Goal: Information Seeking & Learning: Find specific fact

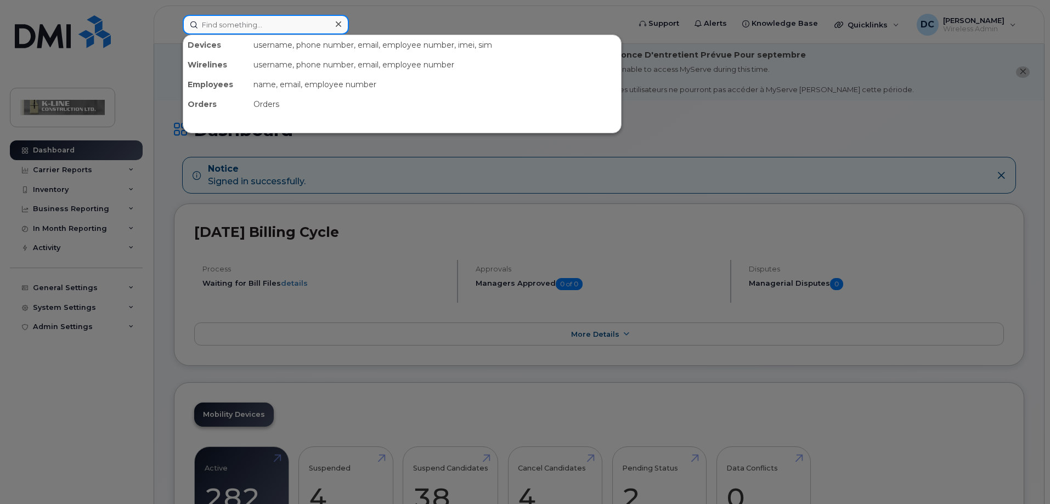
click at [221, 21] on input at bounding box center [266, 25] width 166 height 20
paste input "7826413360"
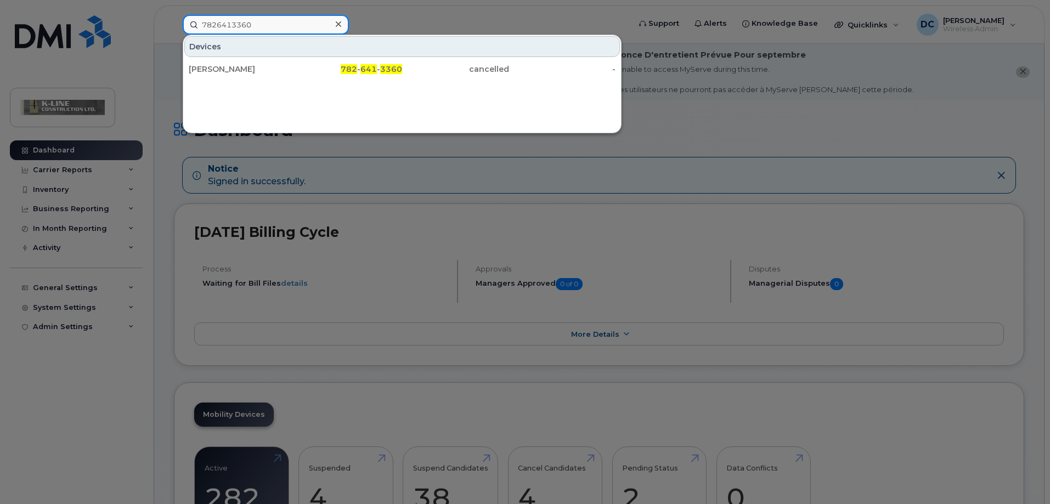
type input "7826413360"
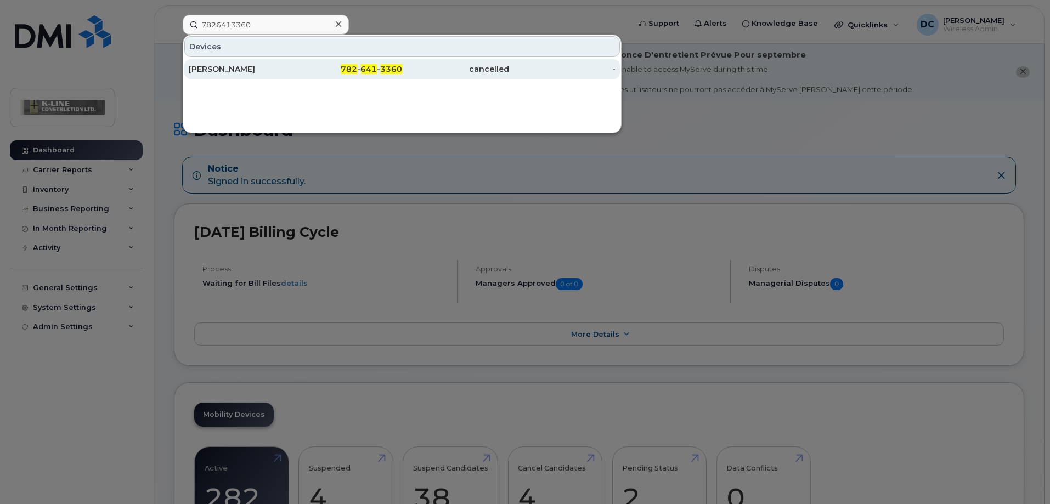
click at [239, 71] on div "Jeff Little" at bounding box center [242, 69] width 107 height 11
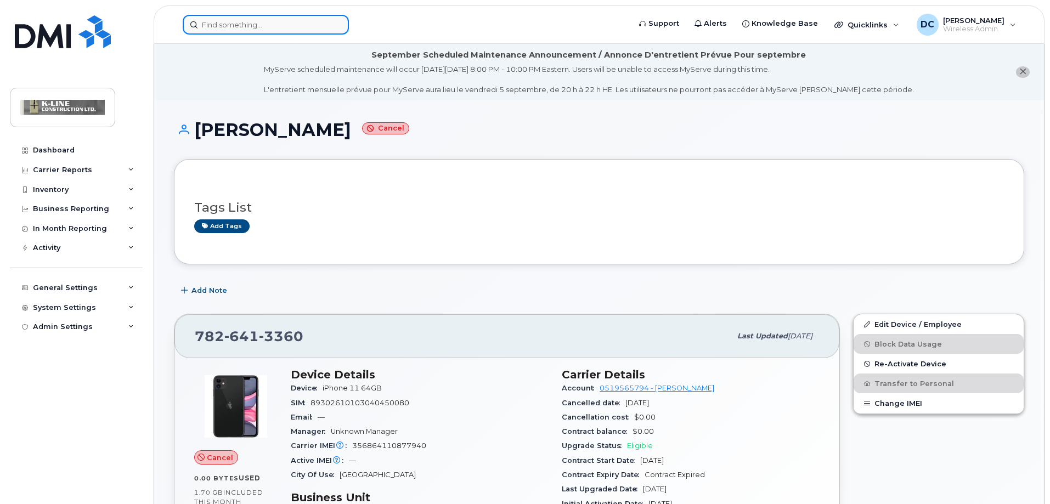
click at [217, 21] on input at bounding box center [266, 25] width 166 height 20
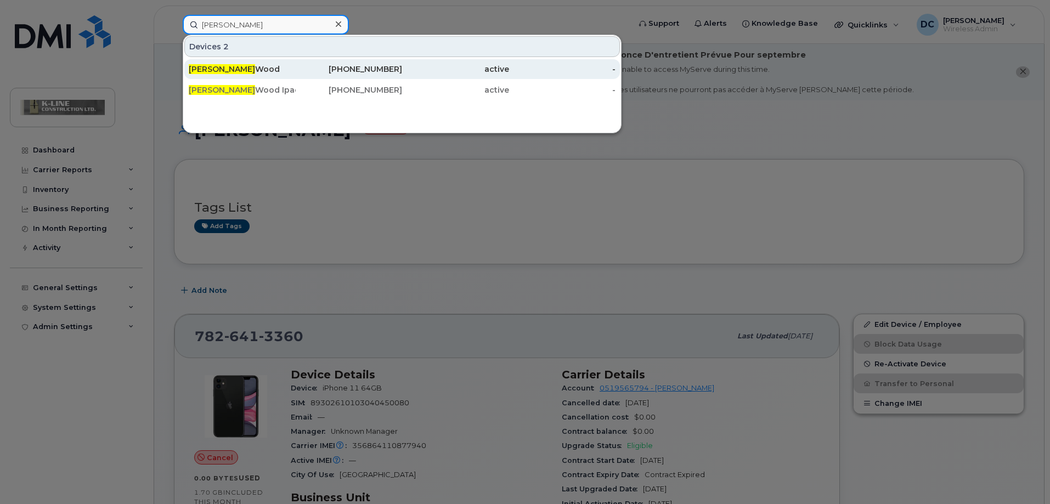
type input "jacob"
click at [214, 71] on div "Jacob Wood" at bounding box center [242, 69] width 107 height 11
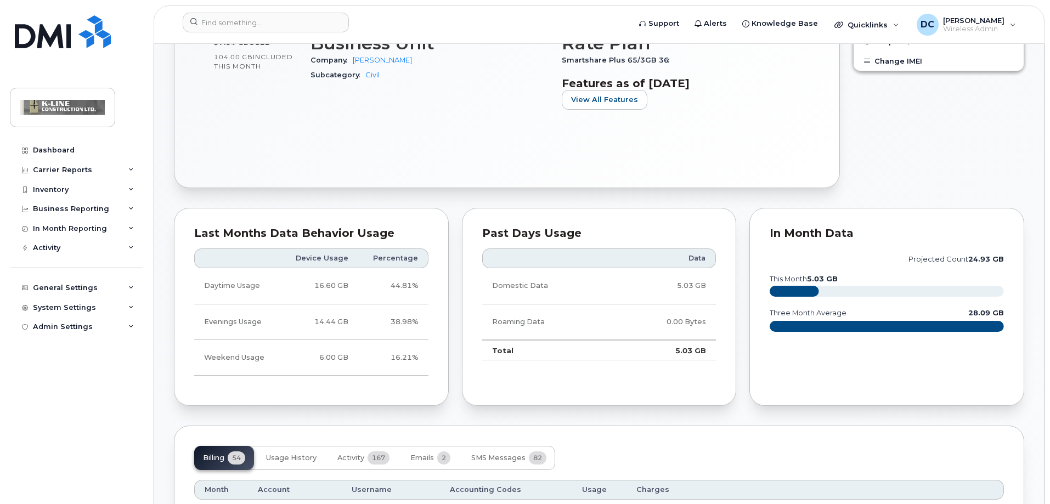
scroll to position [603, 0]
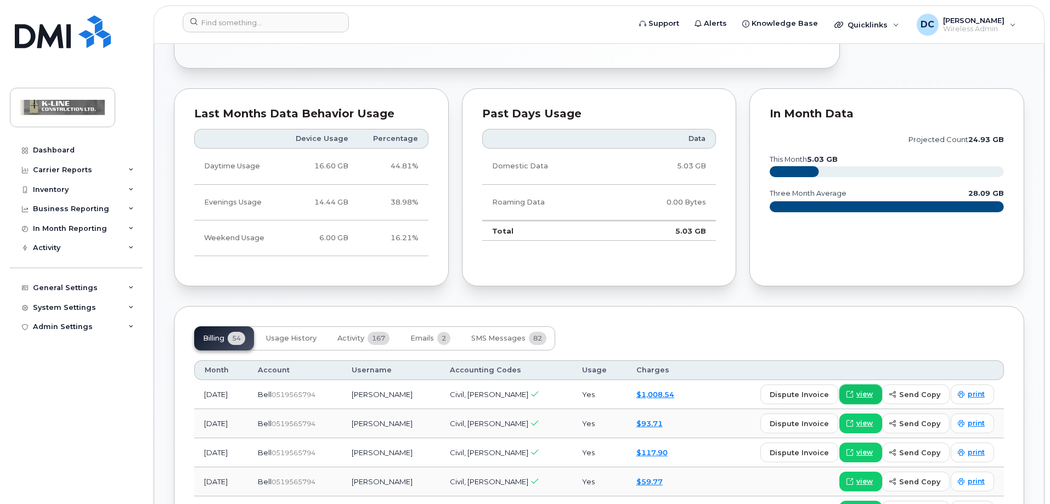
click at [863, 393] on span "view" at bounding box center [864, 394] width 16 height 10
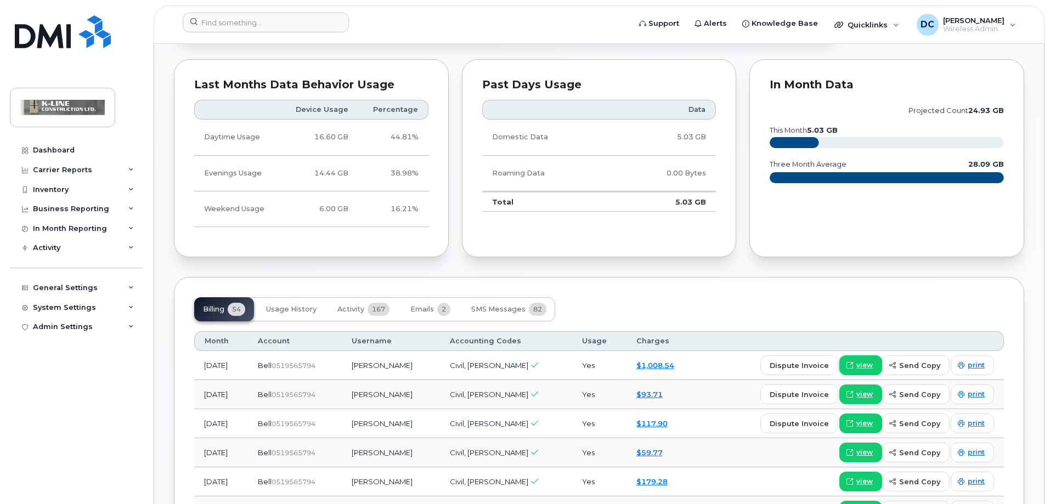
scroll to position [658, 0]
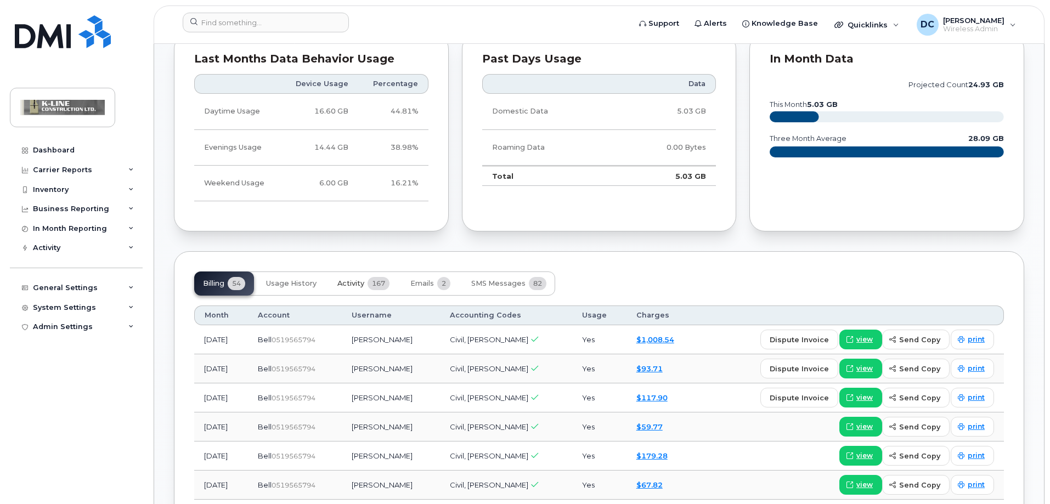
click at [369, 280] on span "167" at bounding box center [379, 283] width 22 height 13
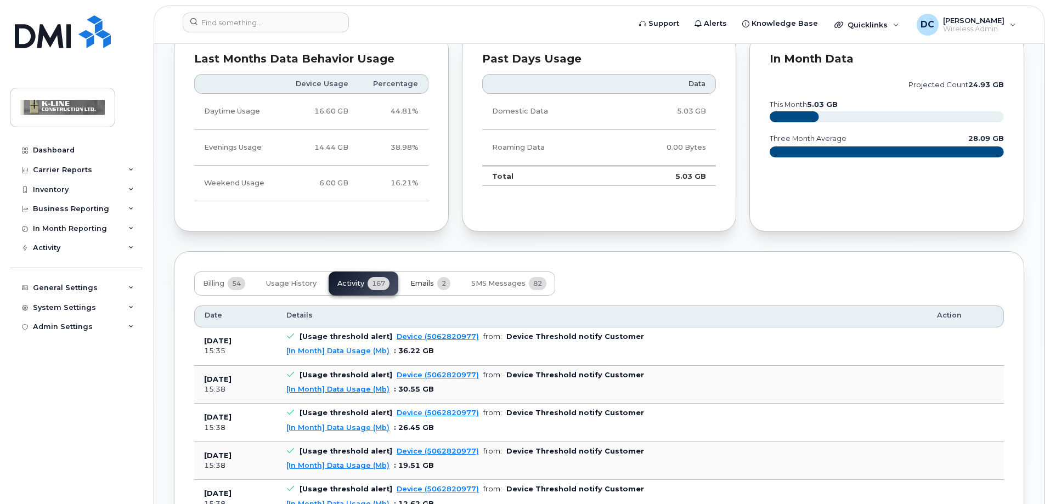
click at [422, 274] on button "Emails 2" at bounding box center [431, 284] width 58 height 24
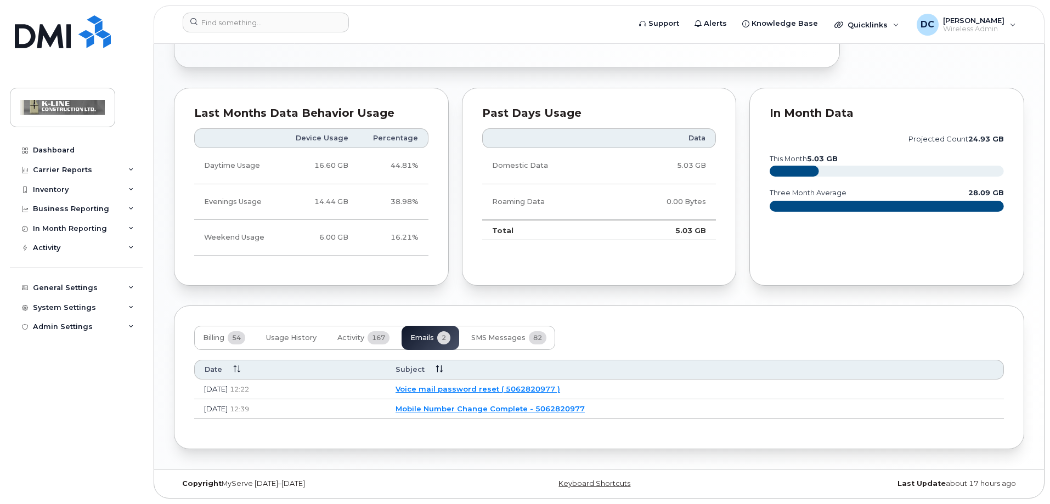
scroll to position [604, 0]
click at [490, 340] on span "SMS Messages" at bounding box center [498, 337] width 54 height 9
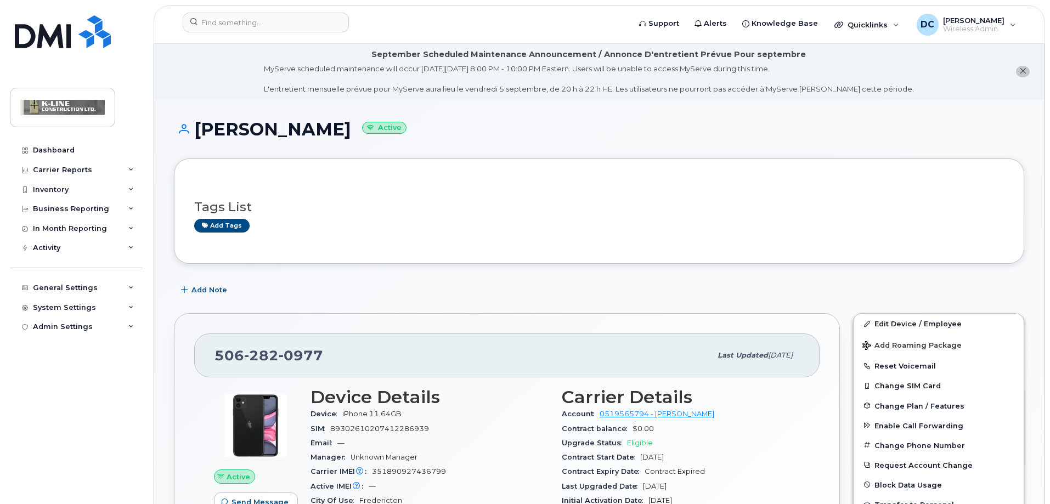
scroll to position [0, 0]
click at [58, 248] on div "Activity" at bounding box center [46, 248] width 27 height 9
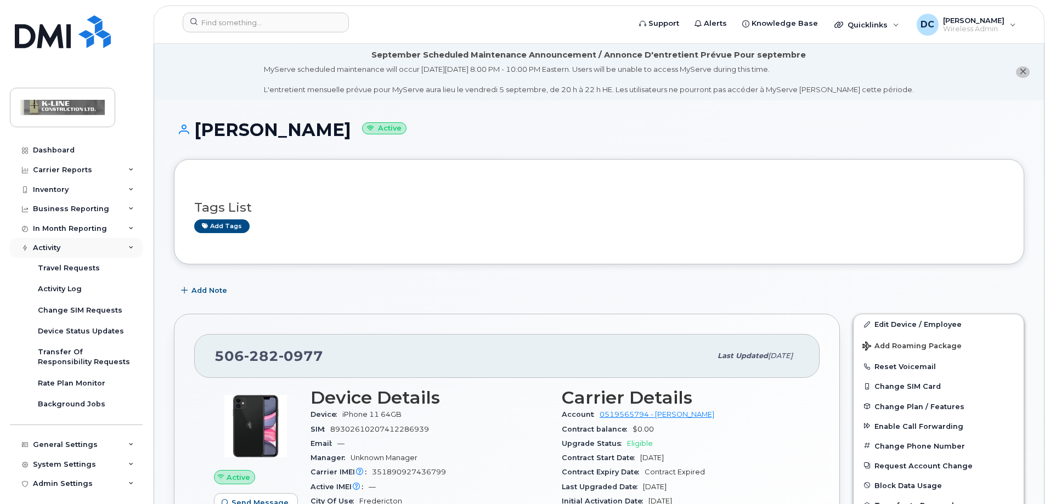
click at [102, 244] on div "Activity" at bounding box center [76, 248] width 133 height 20
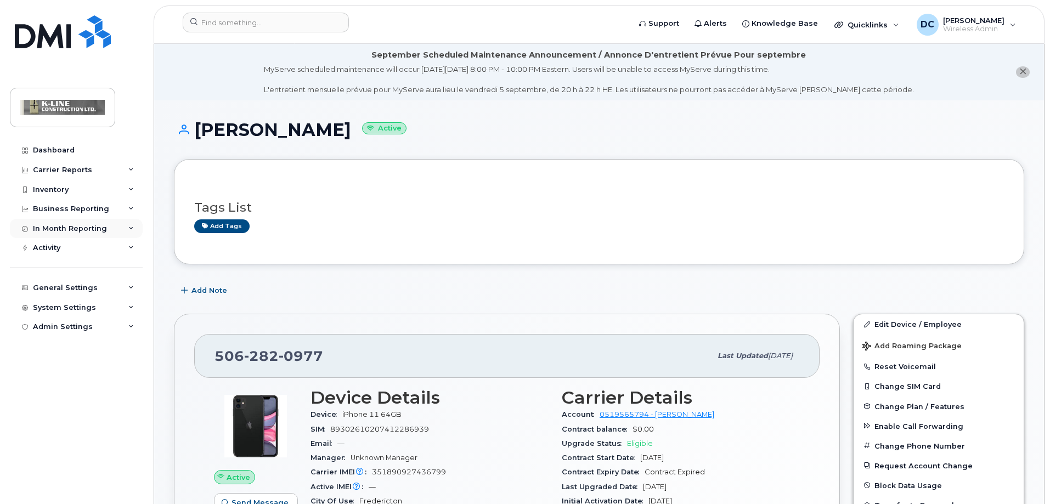
click at [115, 224] on div "In Month Reporting" at bounding box center [76, 229] width 133 height 20
click at [114, 225] on div "In Month Reporting" at bounding box center [76, 229] width 133 height 20
click at [115, 205] on div "Business Reporting" at bounding box center [76, 209] width 133 height 20
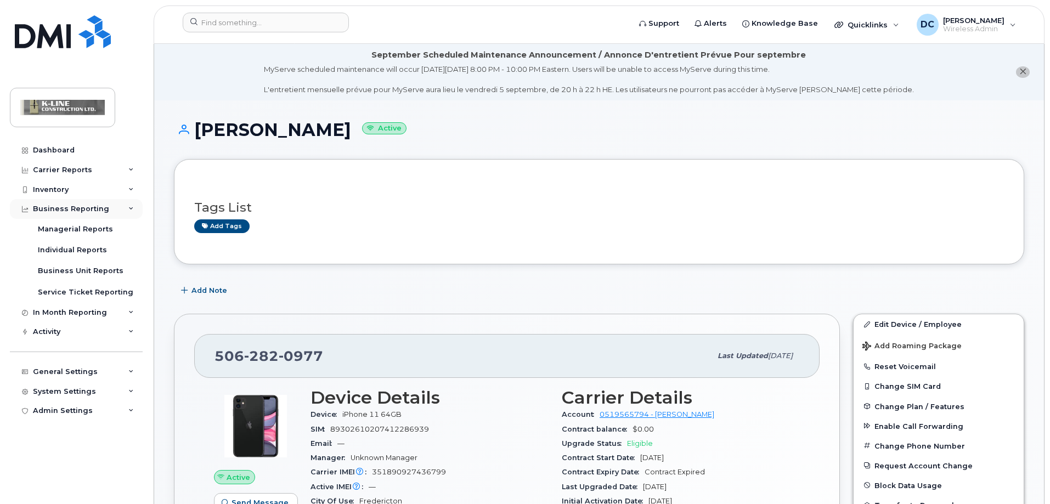
click at [114, 207] on div "Business Reporting" at bounding box center [76, 209] width 133 height 20
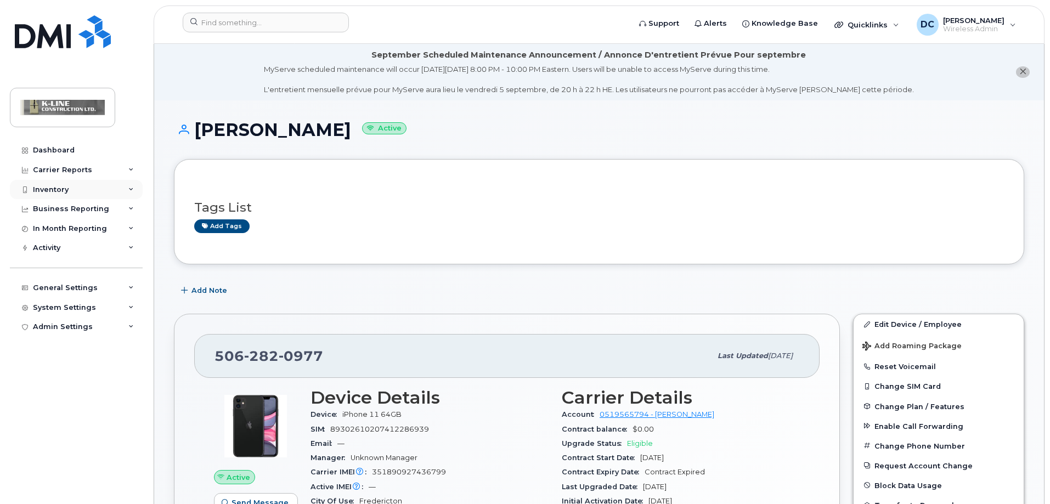
click at [108, 190] on div "Inventory" at bounding box center [76, 190] width 133 height 20
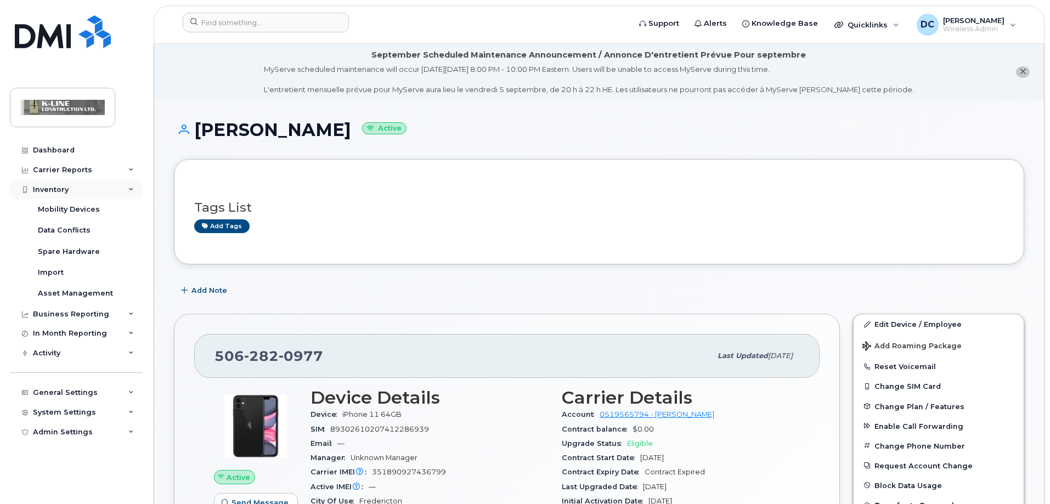
click at [105, 191] on div "Inventory" at bounding box center [76, 190] width 133 height 20
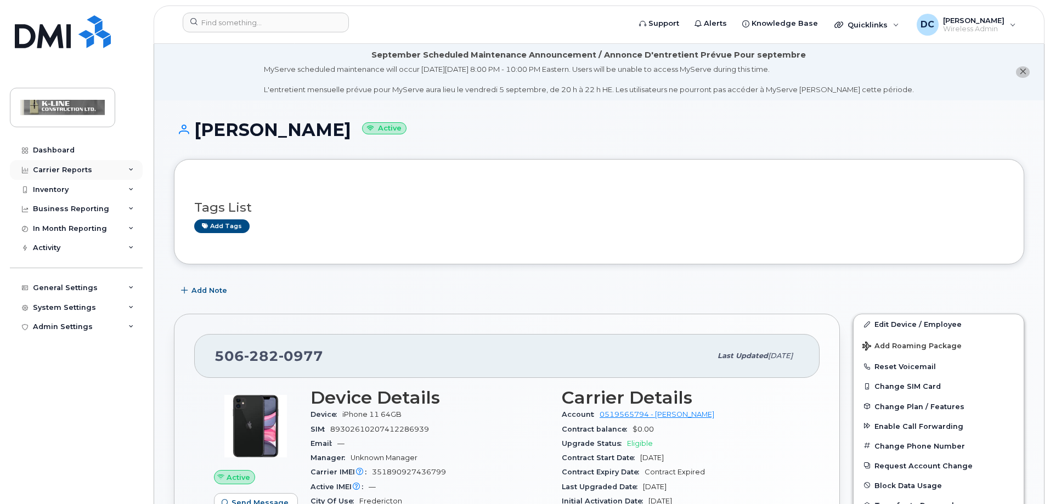
click at [104, 170] on div "Carrier Reports" at bounding box center [76, 170] width 133 height 20
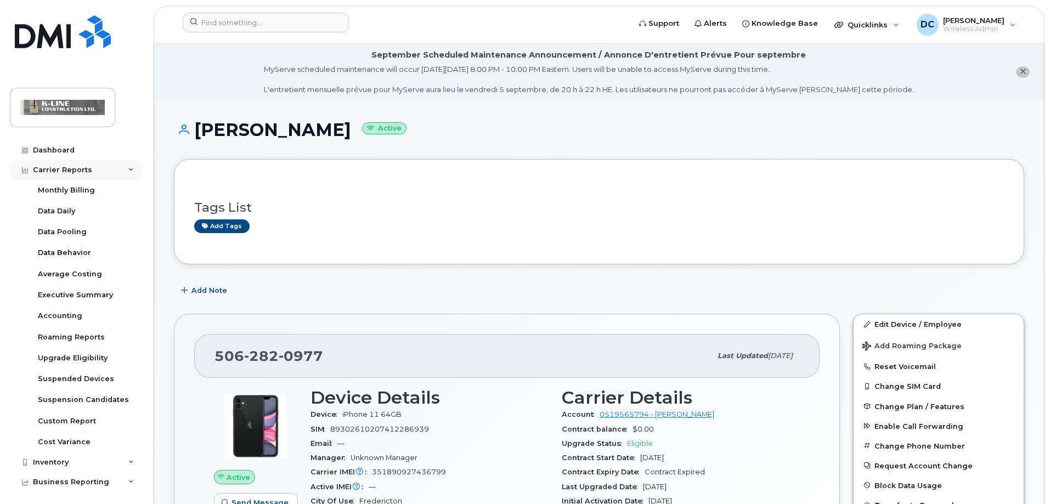
click at [107, 162] on div "Carrier Reports" at bounding box center [76, 170] width 133 height 20
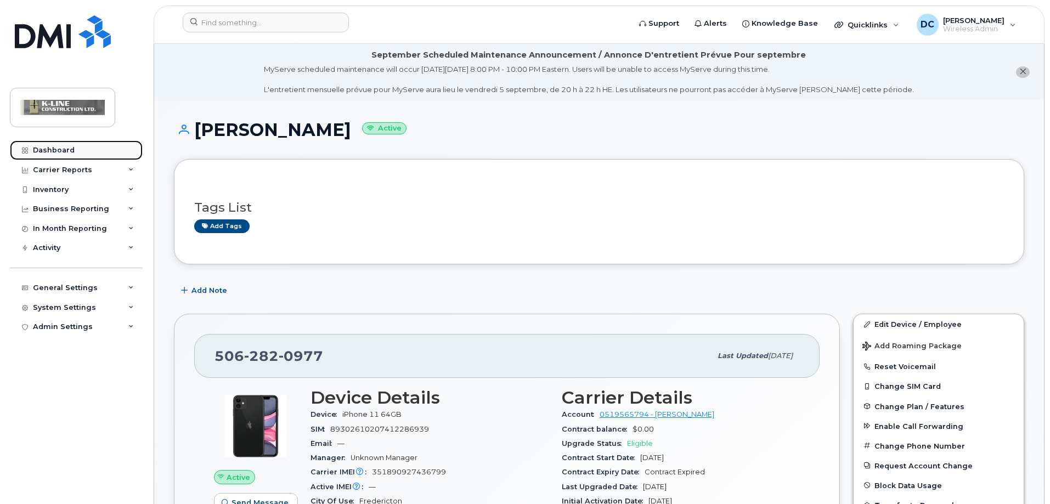
click at [35, 150] on div "Dashboard" at bounding box center [54, 150] width 42 height 9
click at [59, 152] on div "Dashboard" at bounding box center [54, 150] width 42 height 9
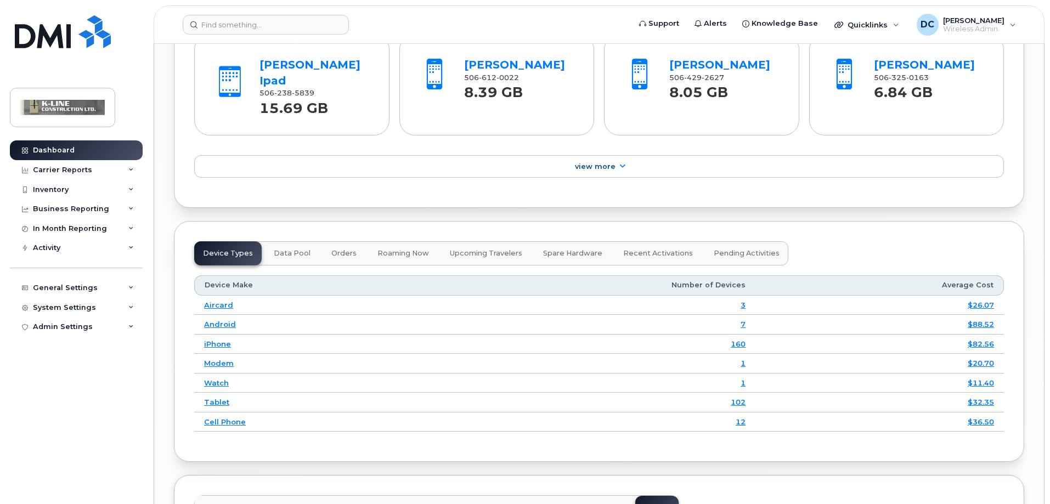
scroll to position [1122, 0]
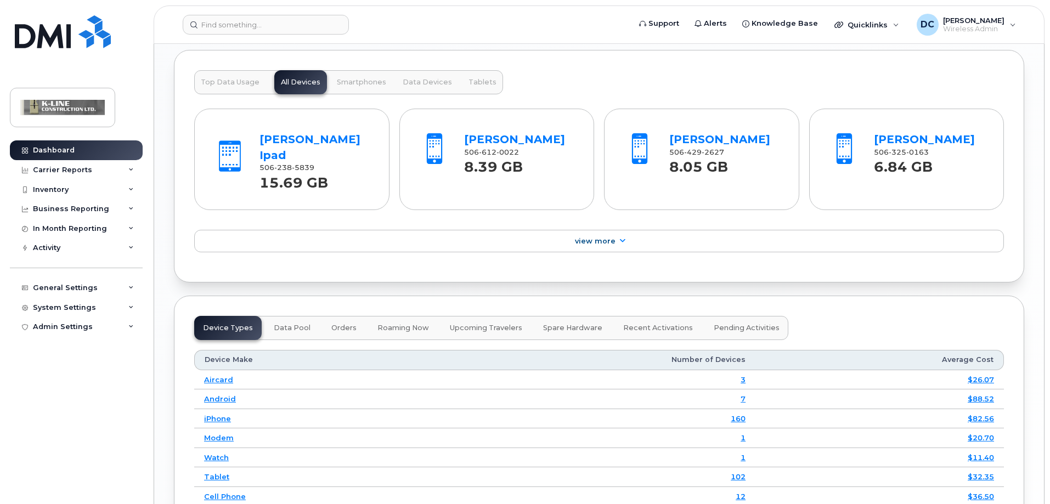
click at [347, 316] on button "Orders" at bounding box center [344, 328] width 43 height 24
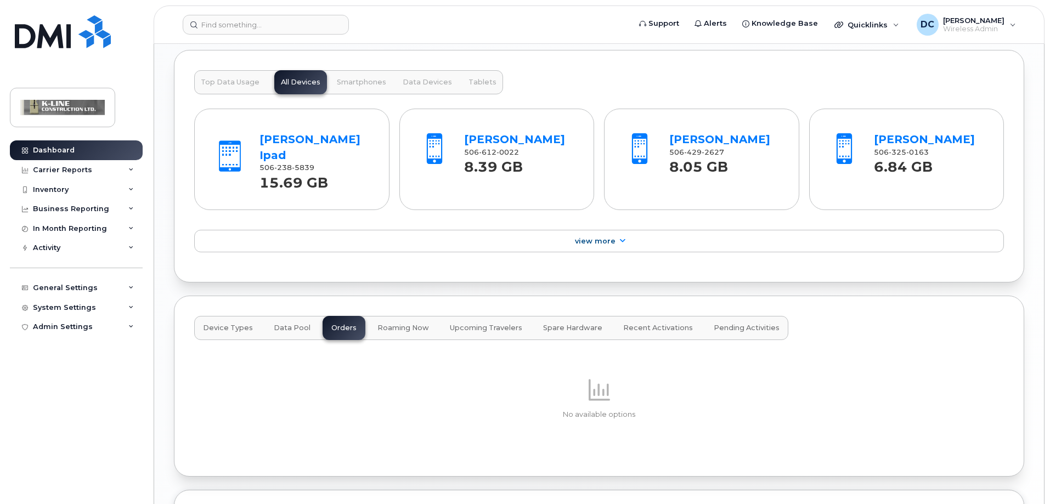
click at [282, 324] on span "Data Pool" at bounding box center [292, 328] width 37 height 9
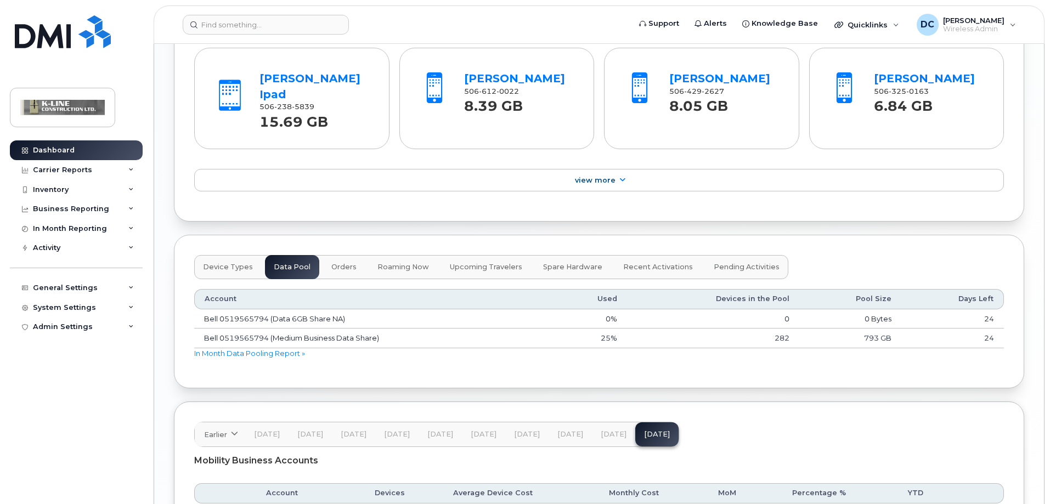
scroll to position [1177, 0]
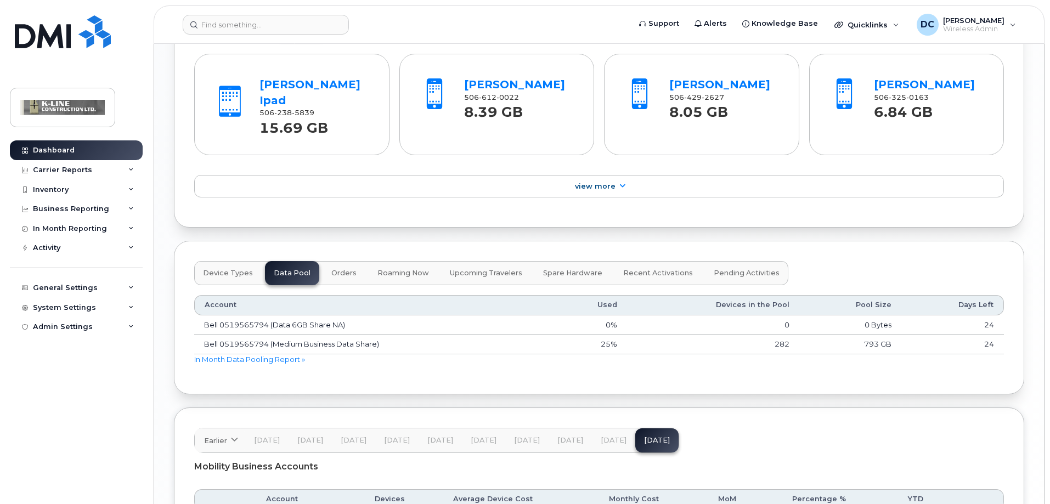
click at [334, 269] on span "Orders" at bounding box center [343, 273] width 25 height 9
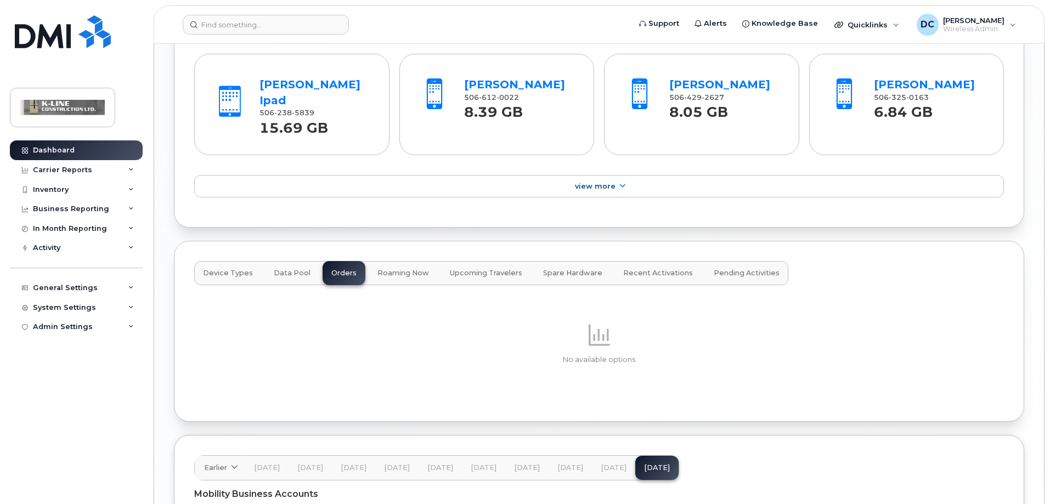
click at [402, 269] on span "Roaming Now" at bounding box center [403, 273] width 52 height 9
click at [456, 261] on button "Upcoming Travelers" at bounding box center [486, 273] width 90 height 24
click at [557, 269] on span "Spare Hardware" at bounding box center [572, 273] width 59 height 9
click at [667, 261] on button "Recent Activations" at bounding box center [657, 273] width 87 height 24
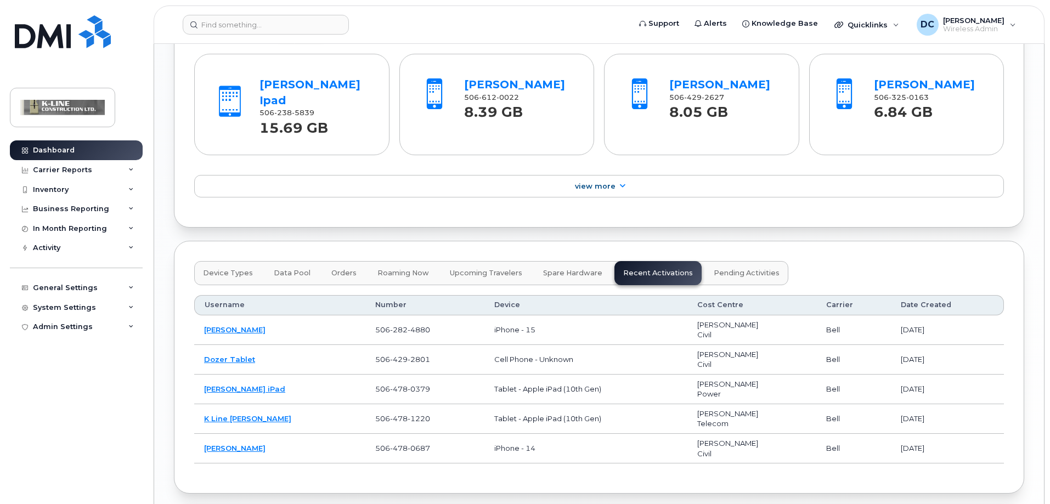
click at [734, 269] on span "Pending Activities" at bounding box center [747, 273] width 66 height 9
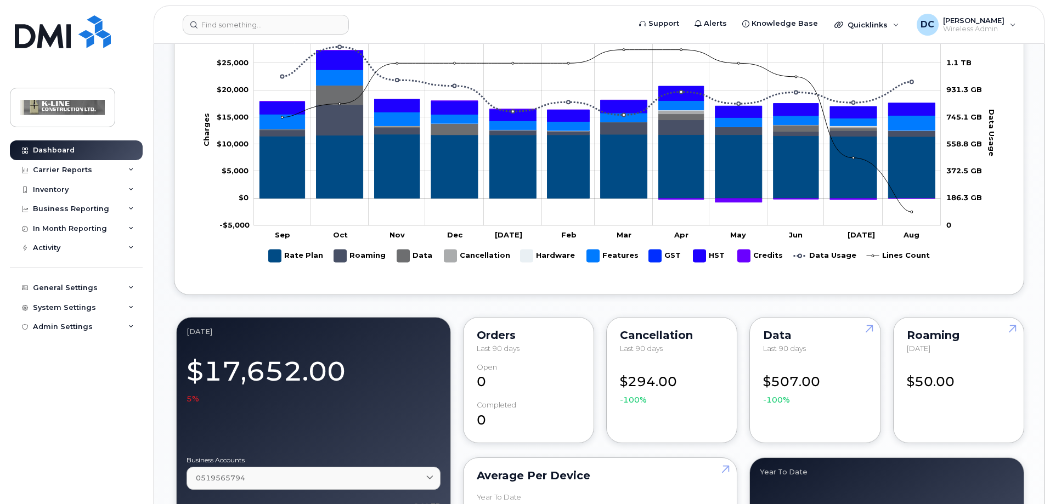
scroll to position [573, 0]
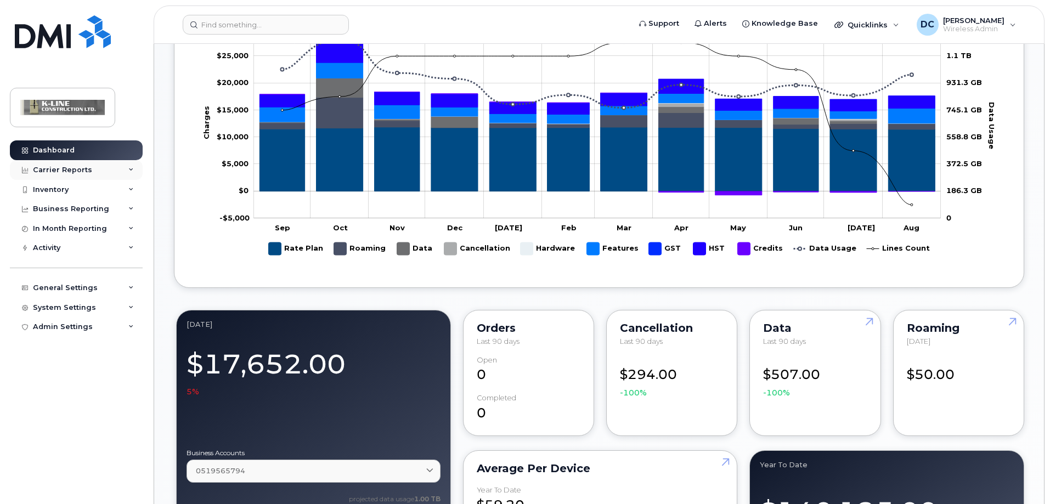
click at [80, 170] on div "Carrier Reports" at bounding box center [62, 170] width 59 height 9
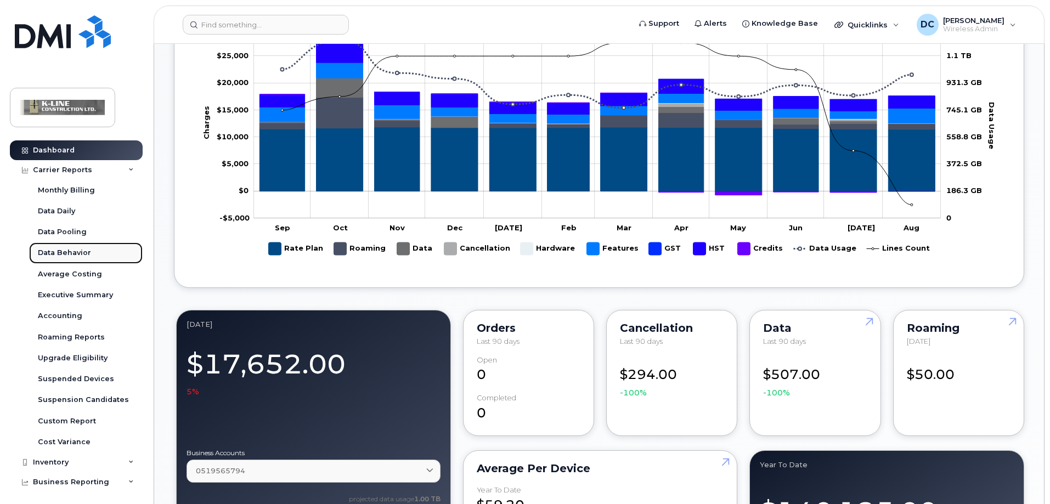
click at [75, 248] on div "Data Behavior" at bounding box center [64, 253] width 53 height 10
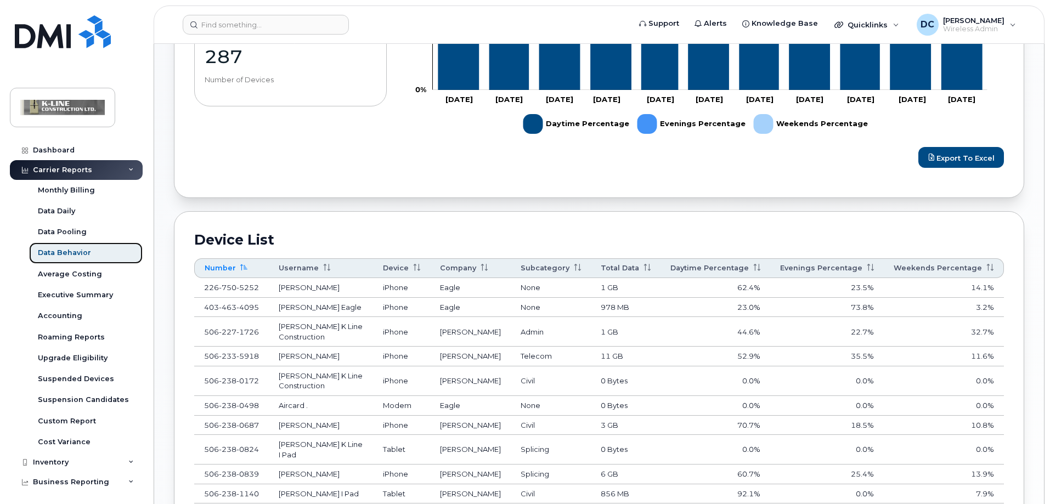
scroll to position [494, 0]
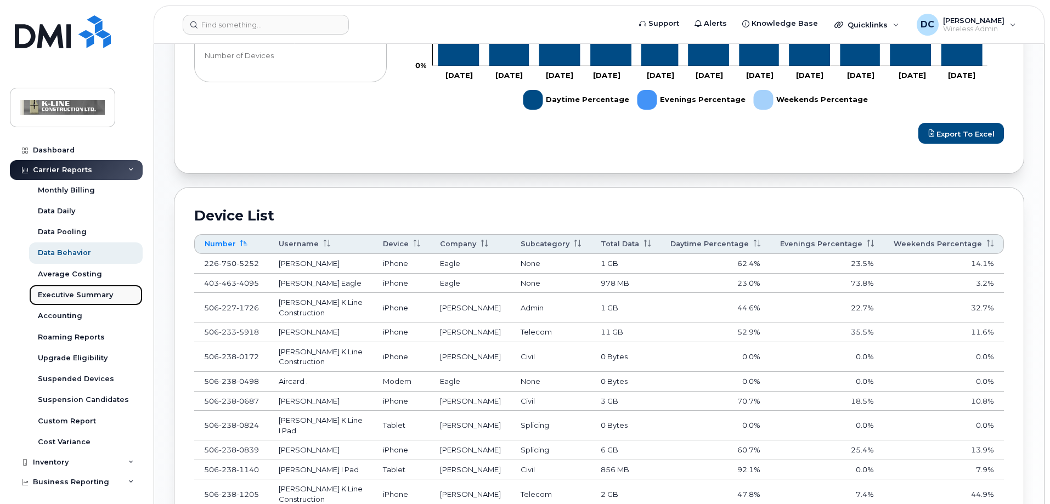
click at [84, 297] on div "Executive Summary" at bounding box center [75, 295] width 75 height 10
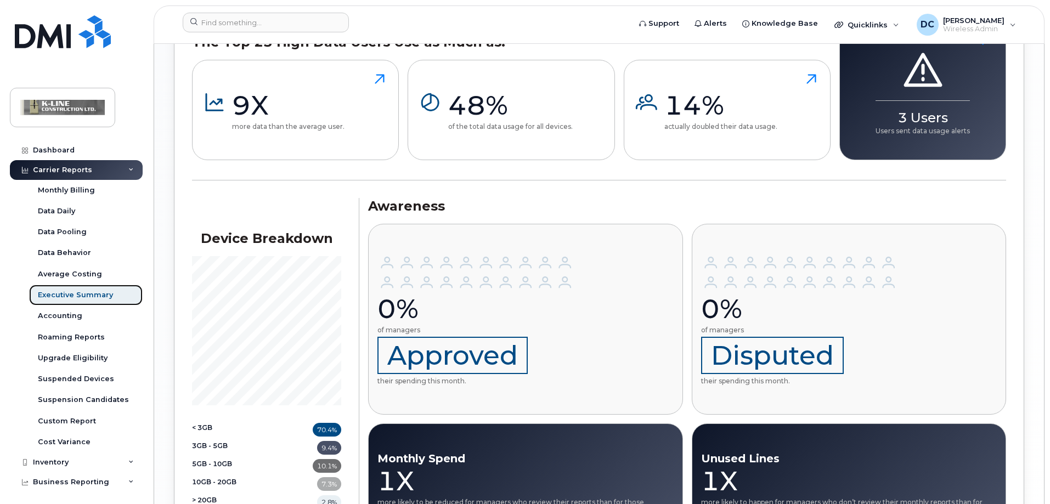
scroll to position [1077, 0]
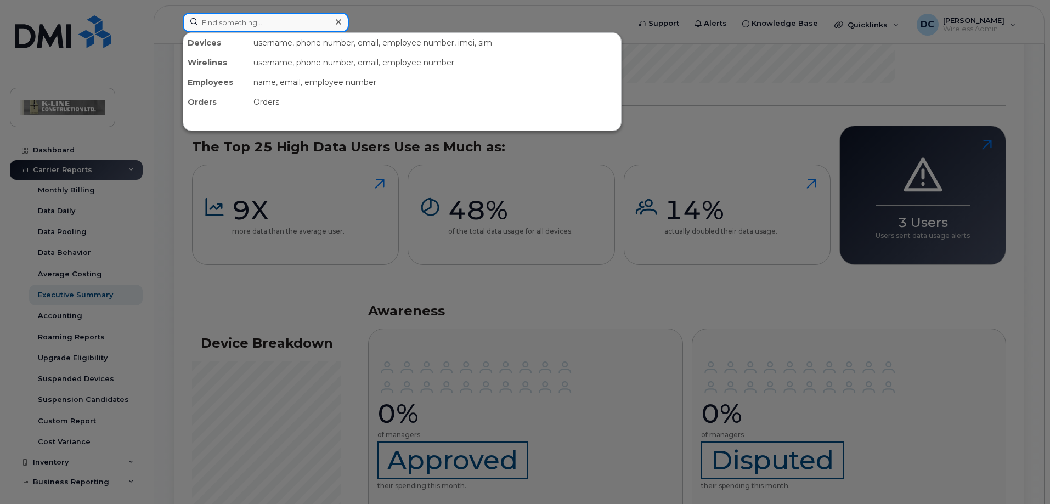
click at [206, 19] on input at bounding box center [266, 23] width 166 height 20
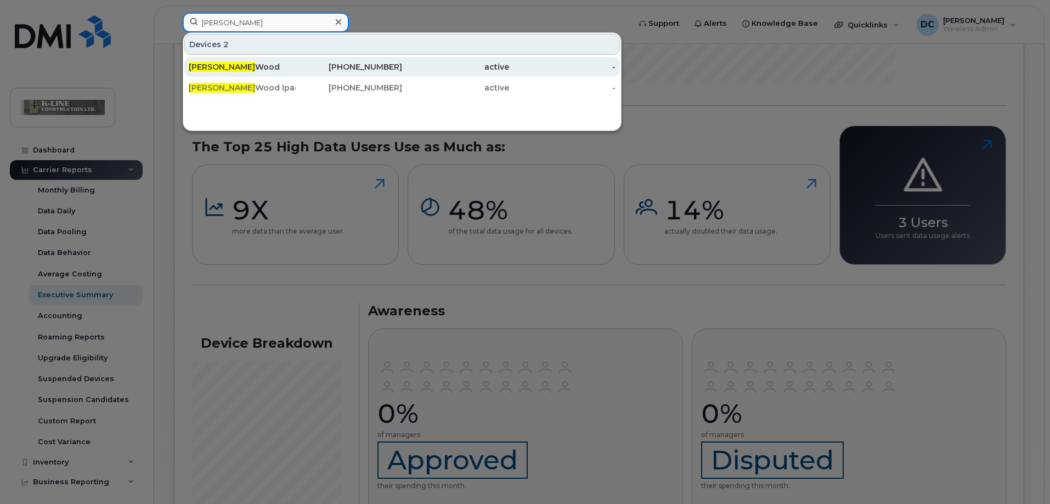
type input "jacob"
click at [224, 64] on div "Jacob Wood" at bounding box center [242, 66] width 107 height 11
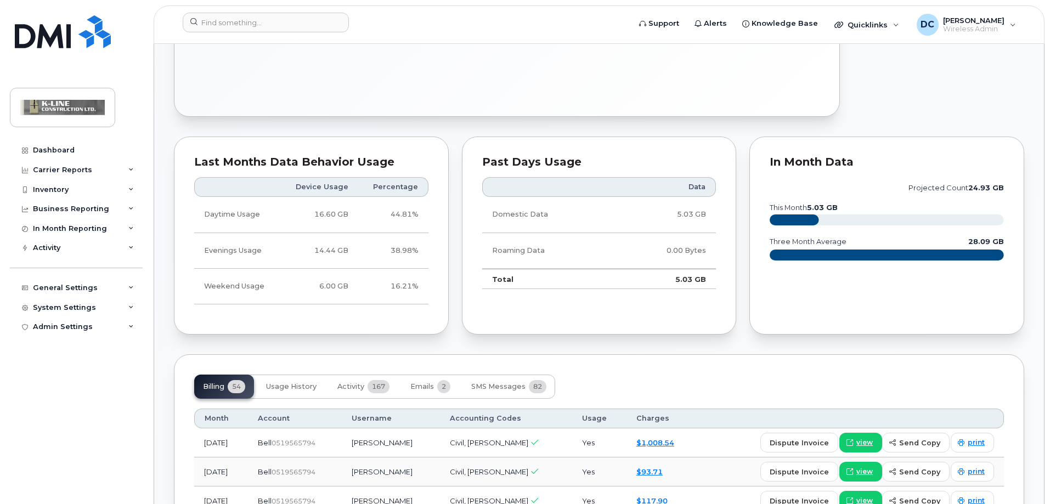
scroll to position [713, 0]
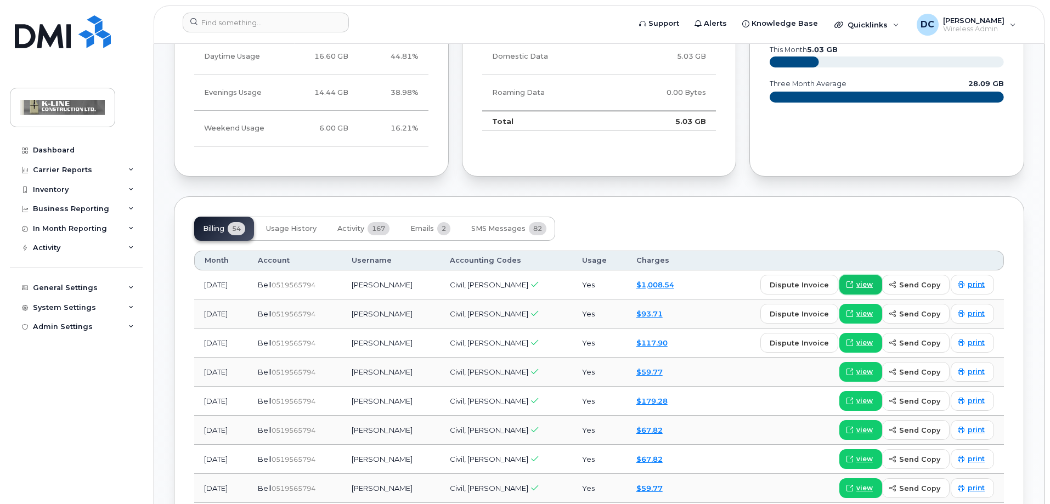
click at [870, 281] on span "view" at bounding box center [864, 285] width 16 height 10
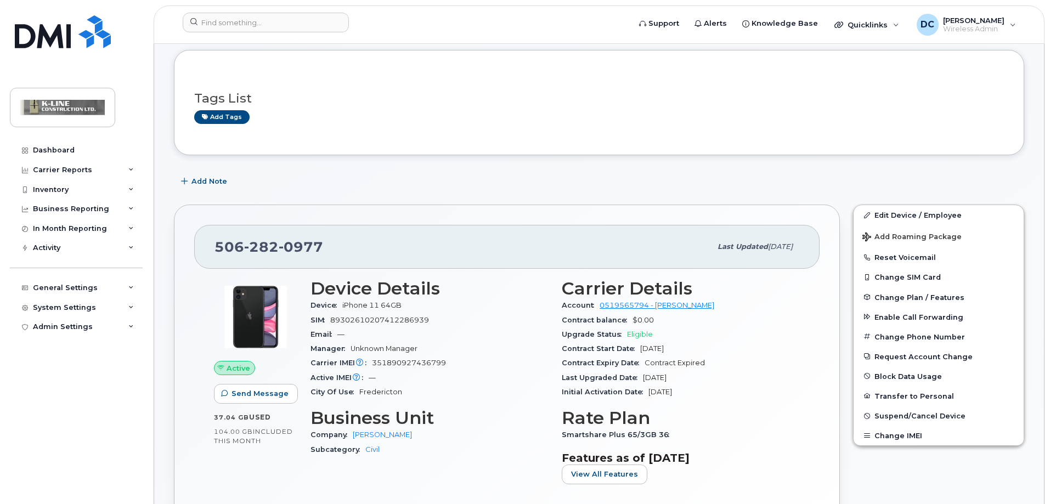
scroll to position [0, 0]
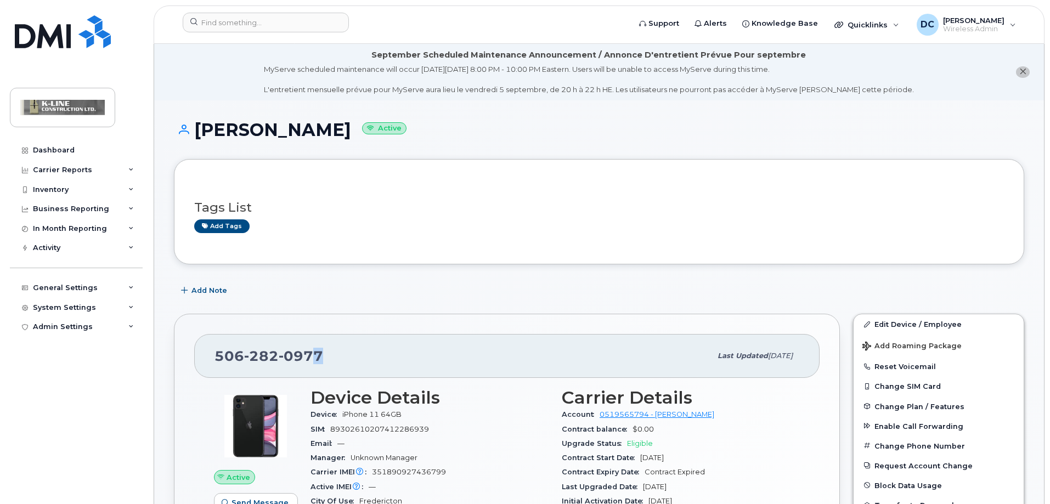
drag, startPoint x: 321, startPoint y: 356, endPoint x: 314, endPoint y: 359, distance: 7.9
click at [314, 359] on div "506 282 0977" at bounding box center [462, 355] width 496 height 23
click at [321, 357] on div "506 282 0977" at bounding box center [462, 355] width 496 height 23
drag, startPoint x: 319, startPoint y: 353, endPoint x: 209, endPoint y: 355, distance: 109.7
click at [209, 355] on div "506 282 0977 Last updated Jul 22, 2025" at bounding box center [506, 356] width 625 height 44
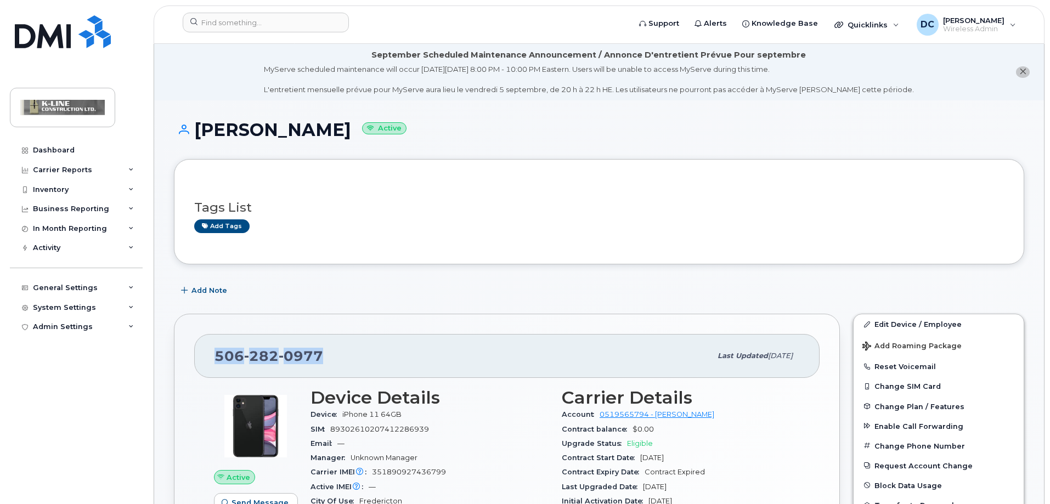
copy span "506 282 0977"
click at [121, 227] on div "In Month Reporting" at bounding box center [76, 229] width 133 height 20
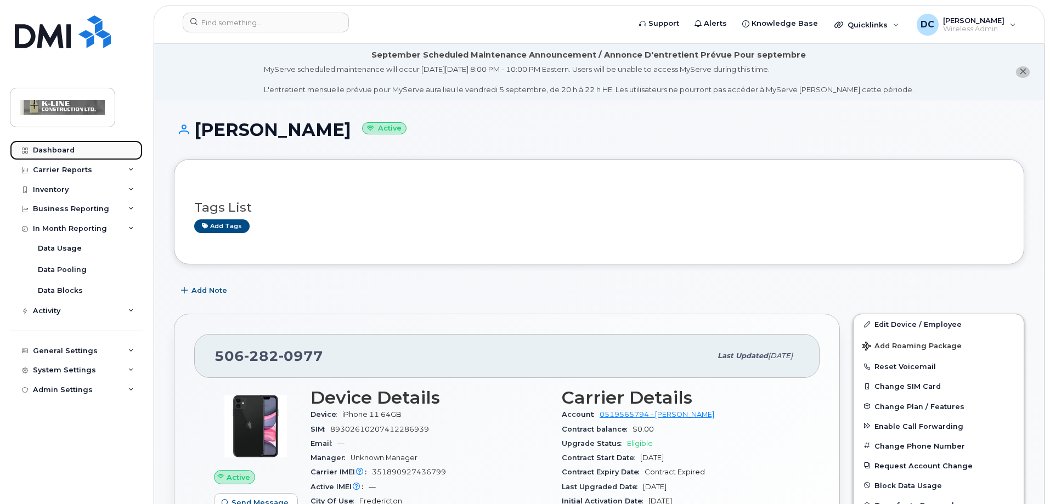
click at [83, 150] on link "Dashboard" at bounding box center [76, 150] width 133 height 20
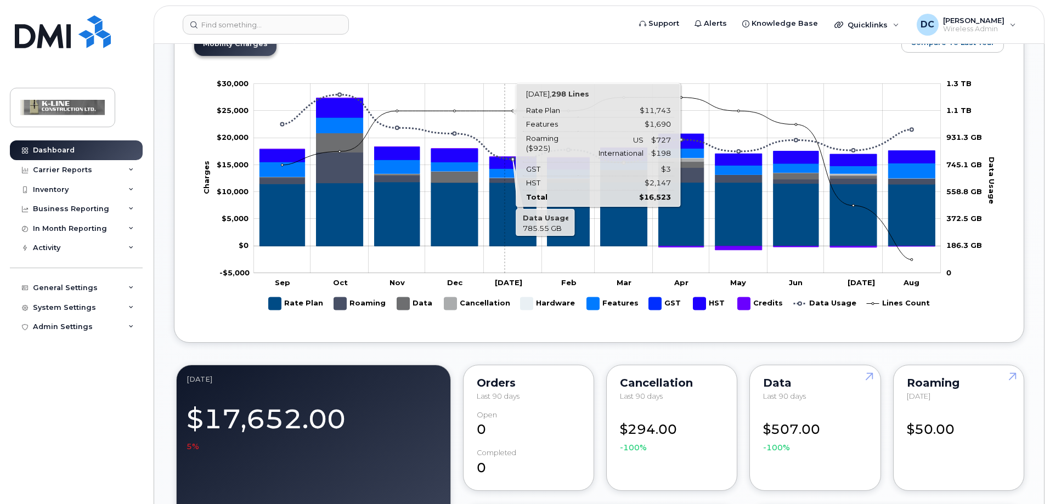
scroll to position [494, 0]
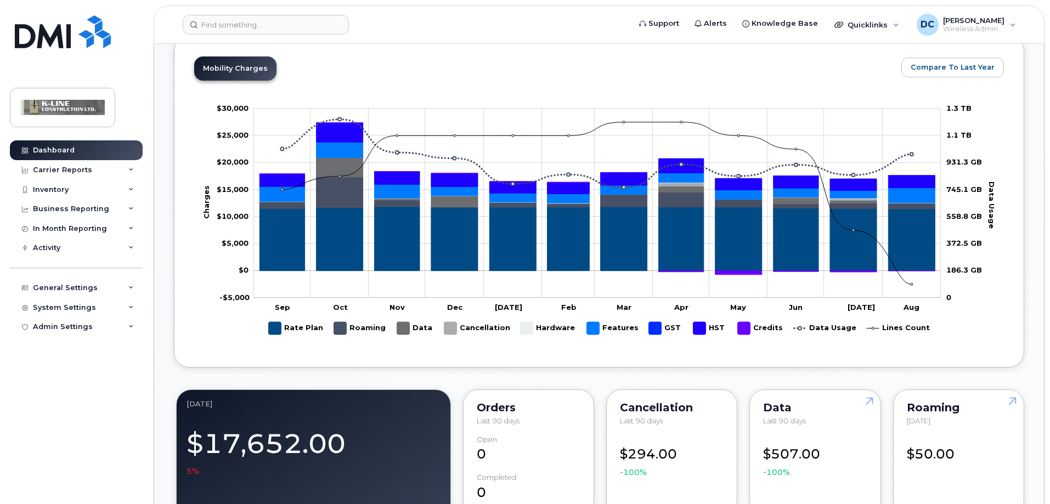
click at [575, 385] on div "[DATE] Billing Cycle Process Waiting for Bill Files details Approvals Managers …" at bounding box center [599, 507] width 850 height 1688
click at [501, 381] on div "[DATE] Billing Cycle Process Waiting for Bill Files details Approvals Managers …" at bounding box center [599, 507] width 850 height 1688
click at [221, 22] on input at bounding box center [266, 25] width 166 height 20
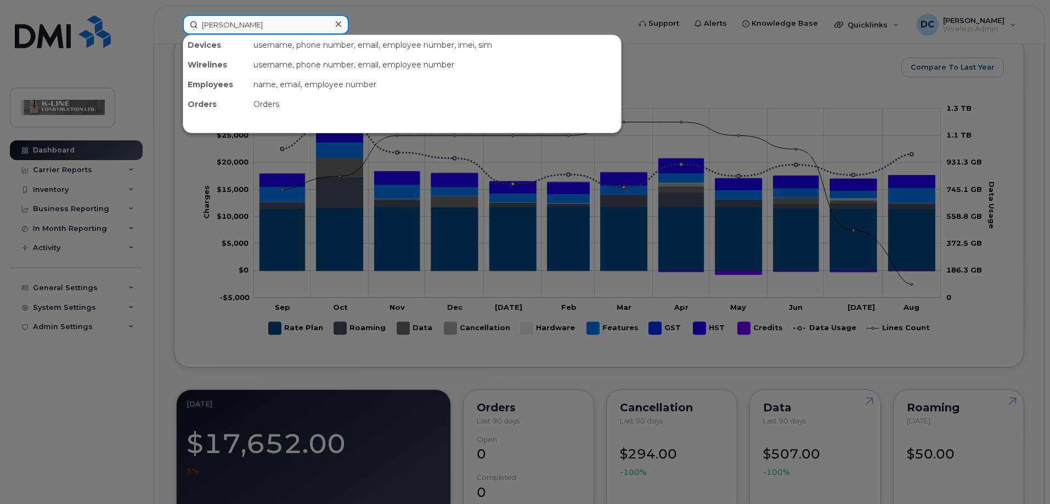
type input "[PERSON_NAME]"
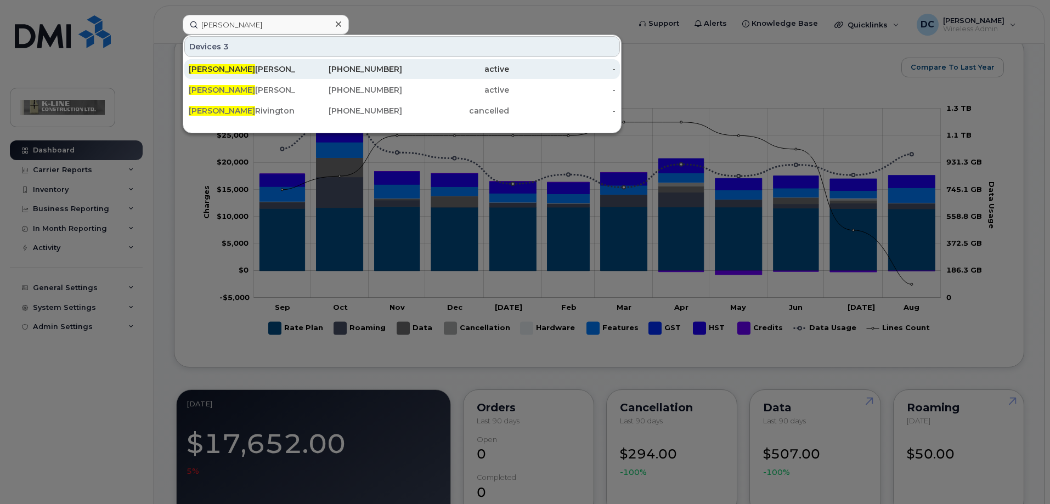
click at [235, 66] on div "Tom Creagh" at bounding box center [242, 69] width 107 height 11
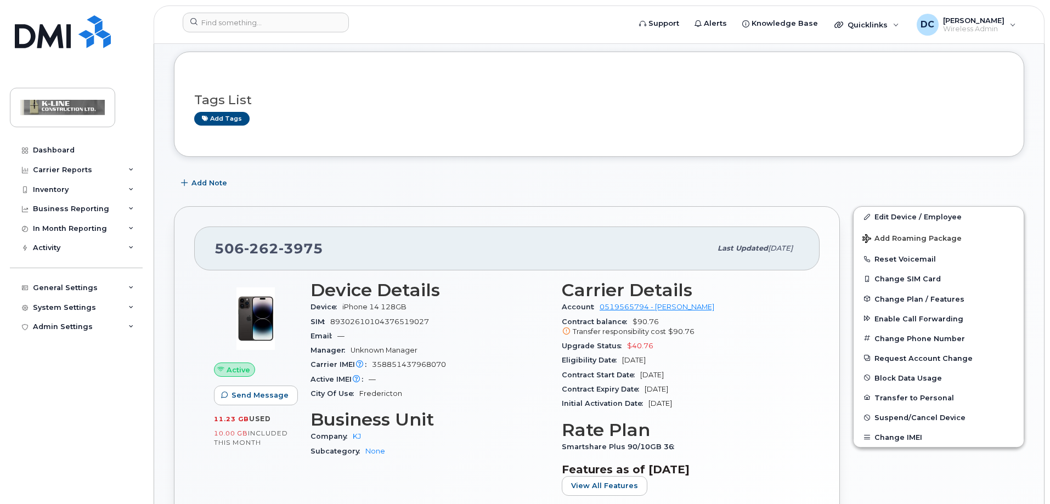
scroll to position [110, 0]
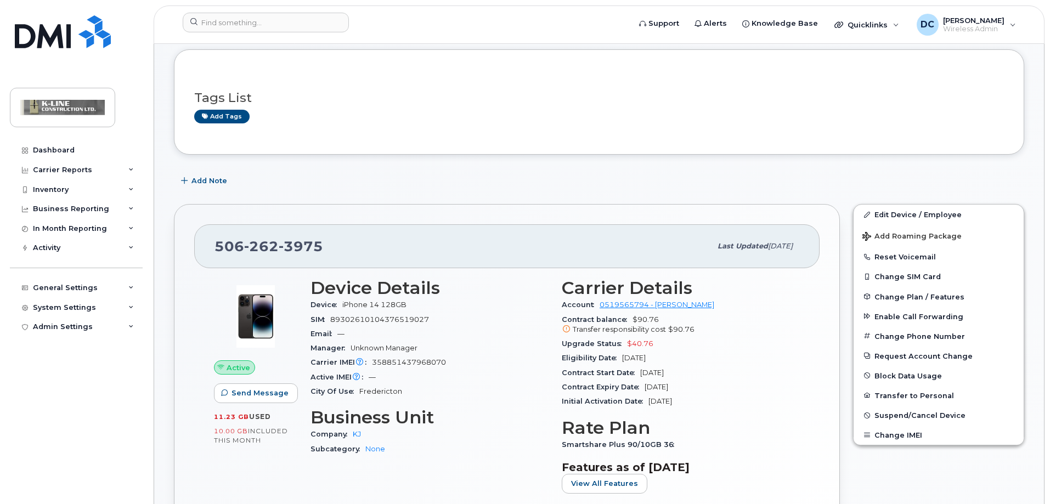
click at [754, 404] on div "Initial Activation Date Oct 26, 2022" at bounding box center [681, 401] width 238 height 14
click at [221, 27] on input at bounding box center [266, 23] width 166 height 20
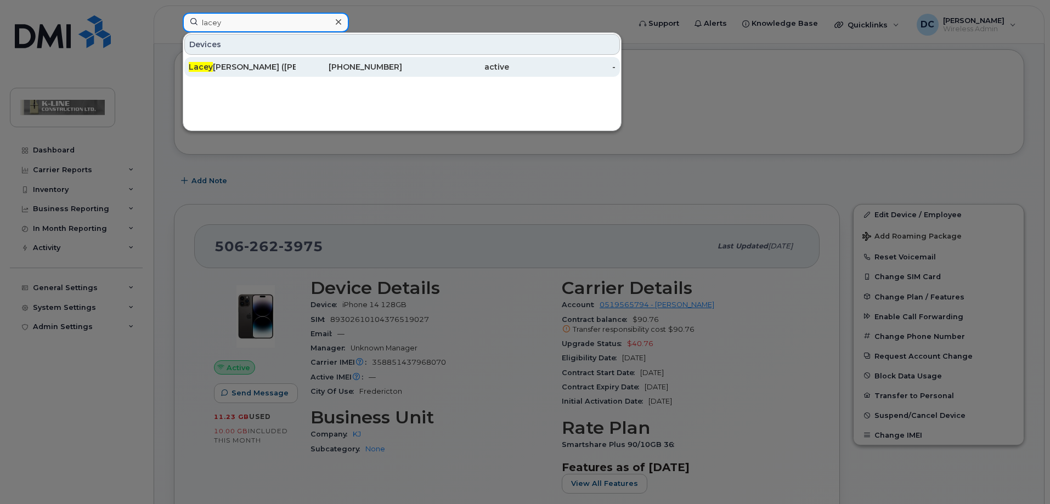
type input "lacey"
click at [223, 66] on div "Lacey DeMerchant (Wasson)" at bounding box center [242, 66] width 107 height 11
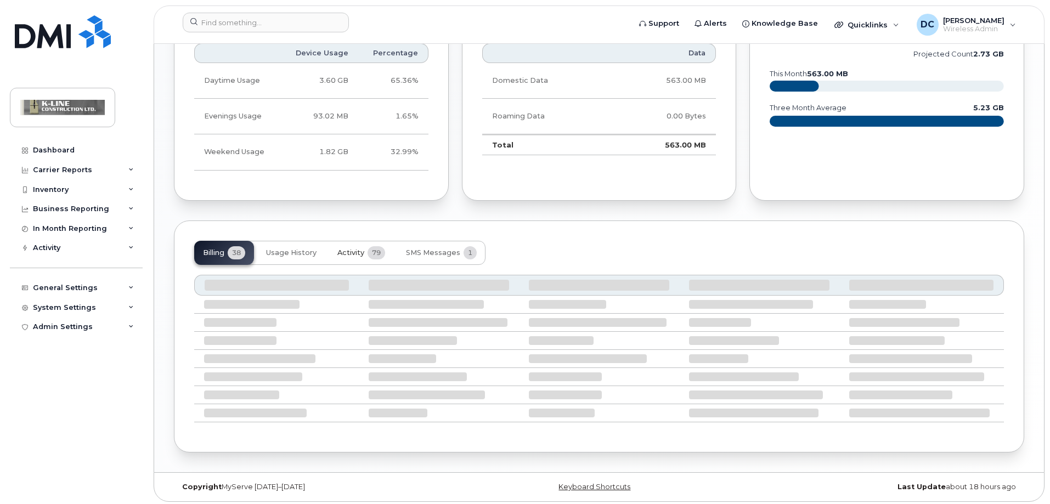
scroll to position [717, 0]
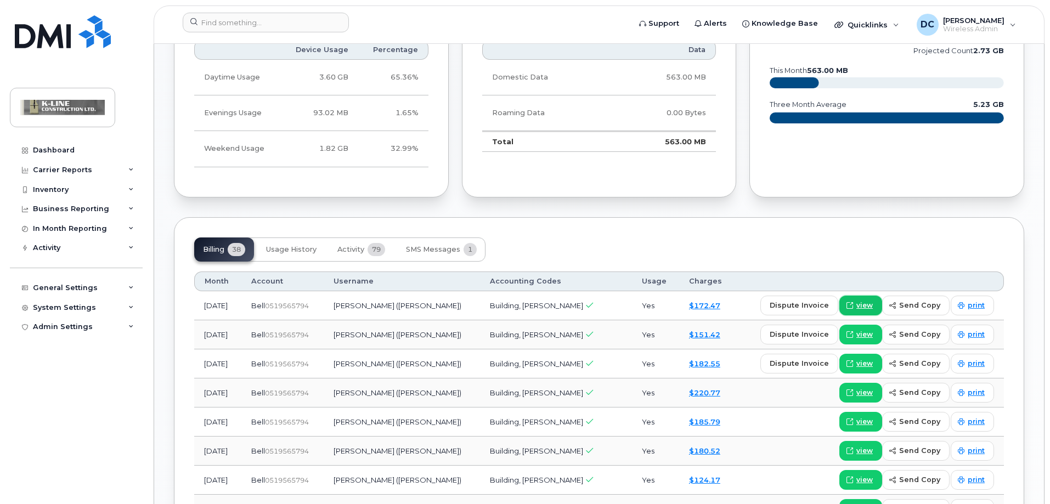
click at [864, 304] on span "view" at bounding box center [864, 306] width 16 height 10
click at [224, 26] on input at bounding box center [266, 23] width 166 height 20
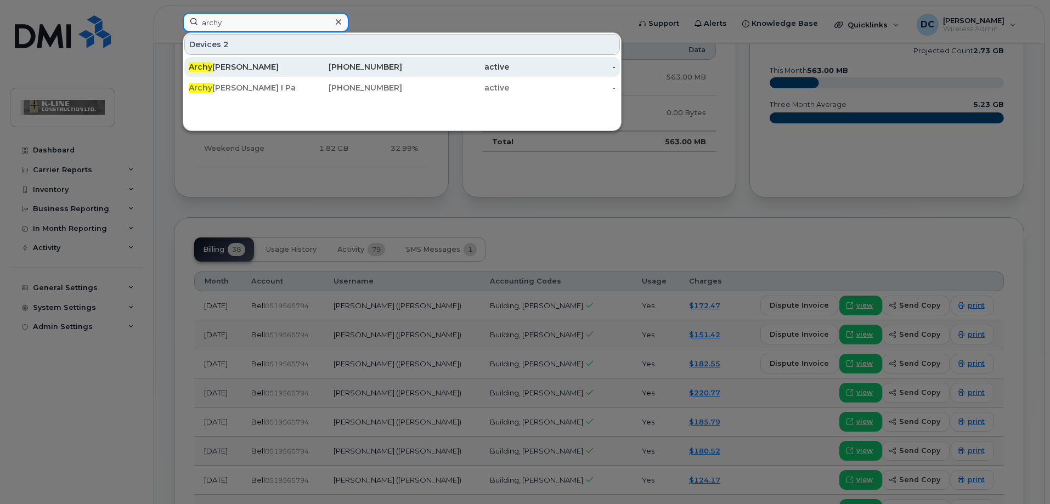
type input "archy"
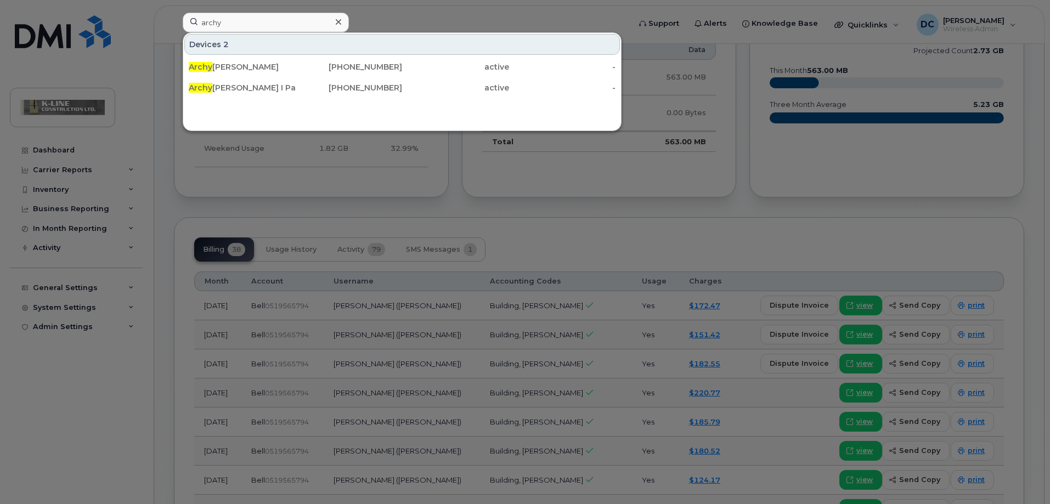
drag, startPoint x: 231, startPoint y: 68, endPoint x: 250, endPoint y: 77, distance: 21.3
click at [231, 67] on div "Archy Pafford" at bounding box center [242, 66] width 107 height 11
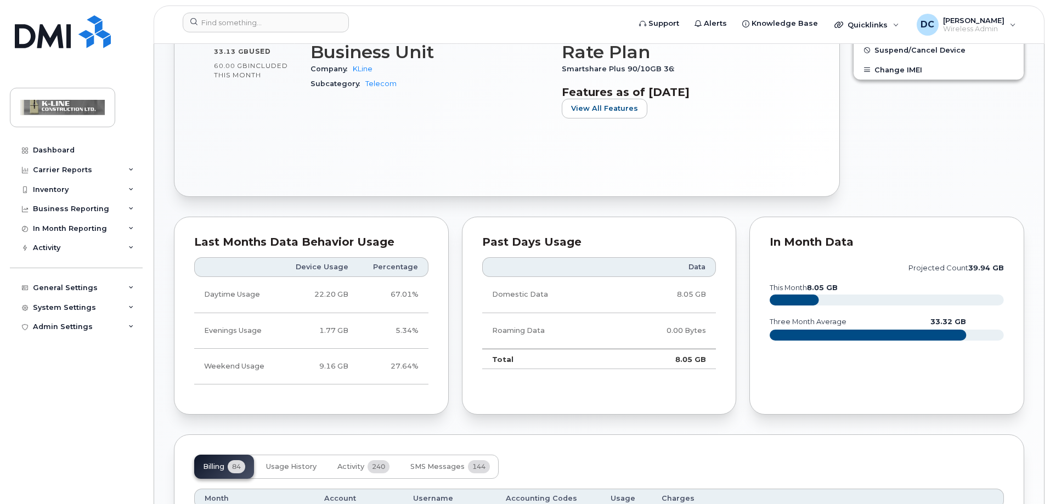
scroll to position [603, 0]
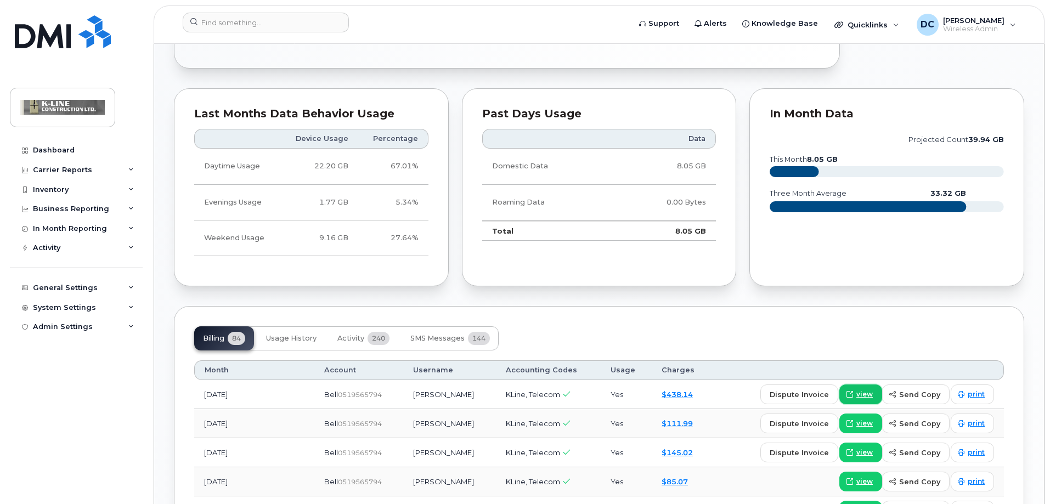
click at [861, 393] on span "view" at bounding box center [864, 394] width 16 height 10
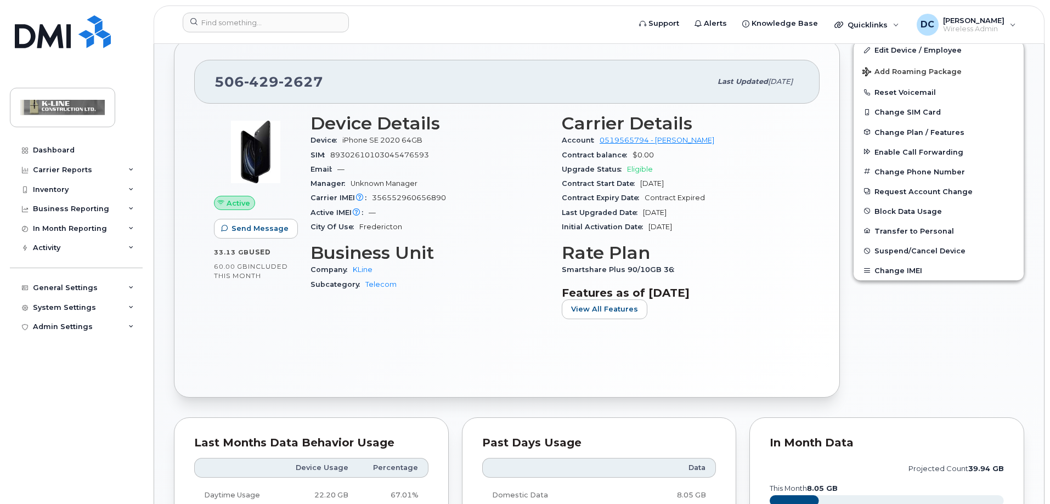
scroll to position [0, 0]
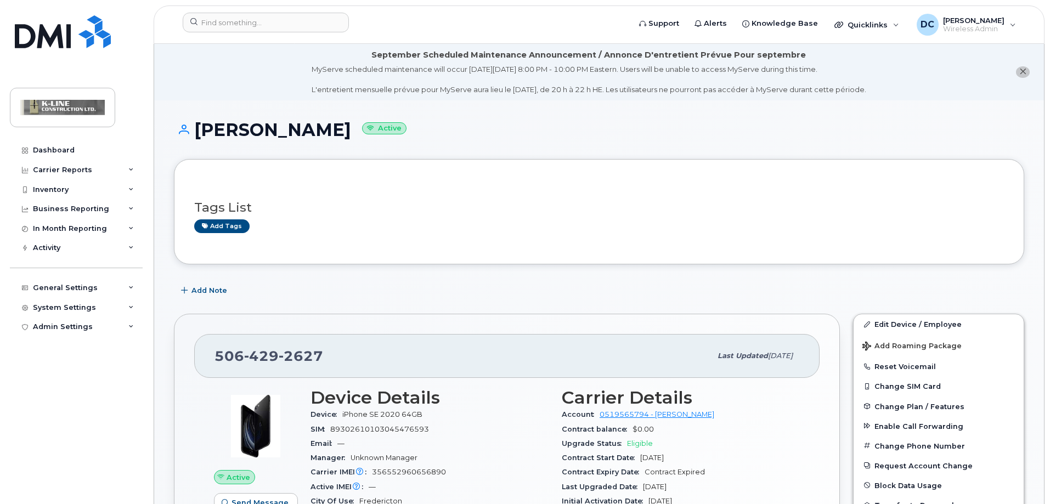
click at [320, 354] on span "2627" at bounding box center [301, 356] width 44 height 16
drag, startPoint x: 321, startPoint y: 355, endPoint x: 217, endPoint y: 353, distance: 104.3
click at [217, 353] on span "[PHONE_NUMBER]" at bounding box center [268, 356] width 109 height 16
copy span "[PHONE_NUMBER]"
click at [524, 312] on div "506 429 2627 Last updated Apr 07, 2025 Active Send Message 33.13 GB  used 60.00…" at bounding box center [506, 492] width 679 height 371
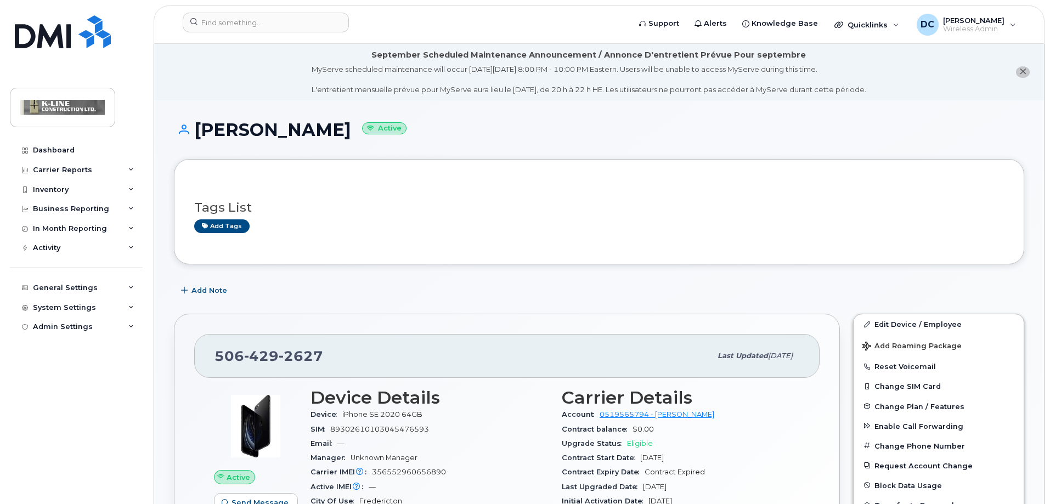
click at [204, 316] on div "506 429 2627 Last updated Apr 07, 2025 Active Send Message 33.13 GB  used 60.00…" at bounding box center [507, 493] width 666 height 358
click at [1013, 19] on div "DC Darcy Cook Wireless Admin" at bounding box center [966, 25] width 115 height 22
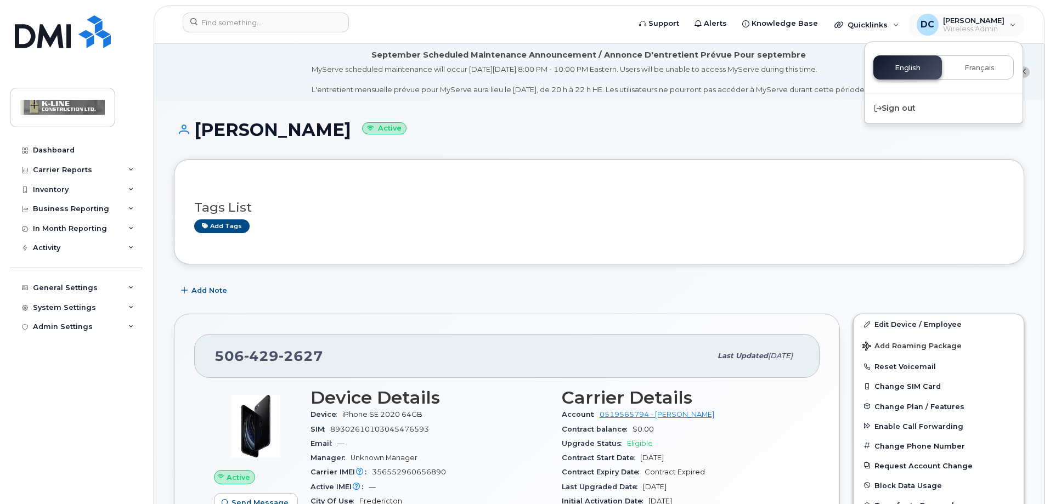
click at [221, 75] on li "September Scheduled Maintenance Announcement / Annonce D'entretient Prévue Pour…" at bounding box center [599, 72] width 890 height 56
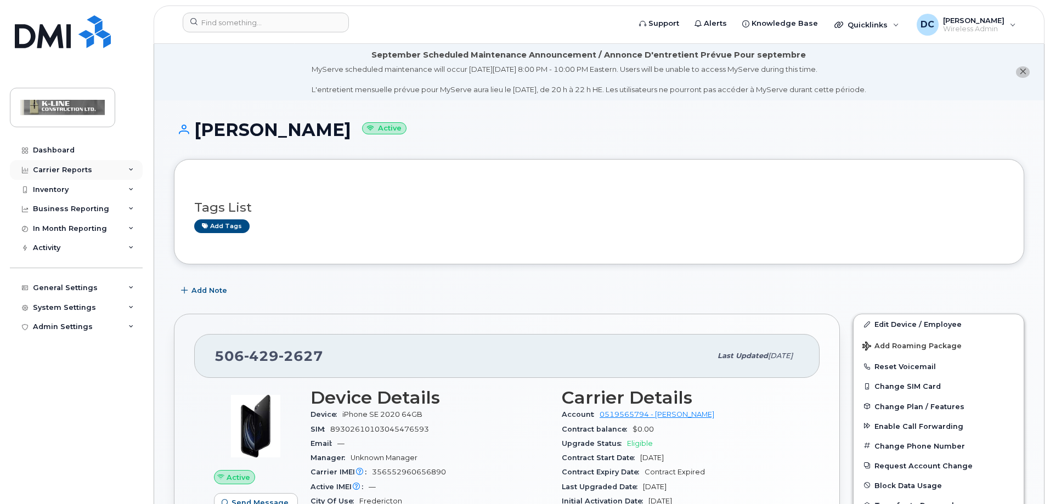
click at [58, 167] on div "Carrier Reports" at bounding box center [62, 170] width 59 height 9
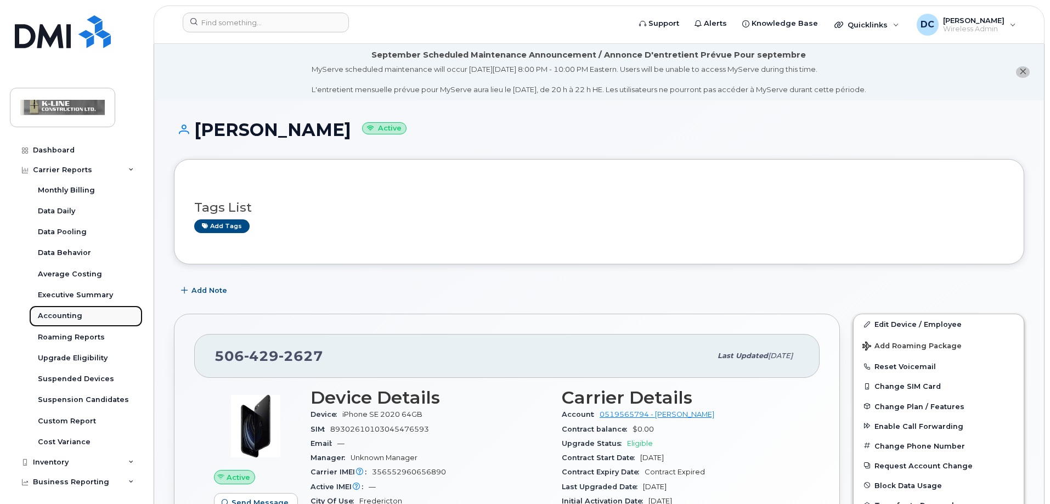
click at [74, 312] on div "Accounting" at bounding box center [60, 316] width 44 height 10
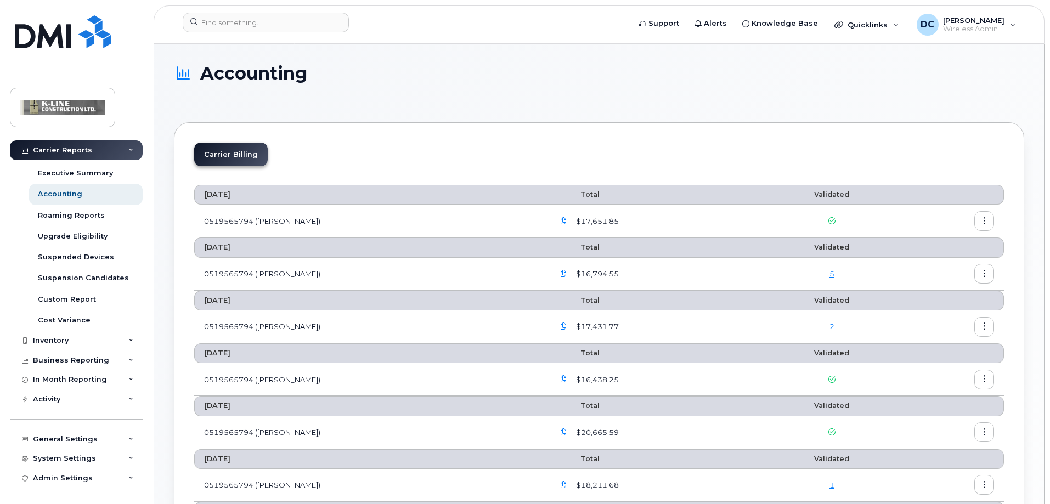
drag, startPoint x: 126, startPoint y: 146, endPoint x: 127, endPoint y: 153, distance: 7.2
click at [126, 146] on div "Carrier Reports" at bounding box center [76, 150] width 133 height 20
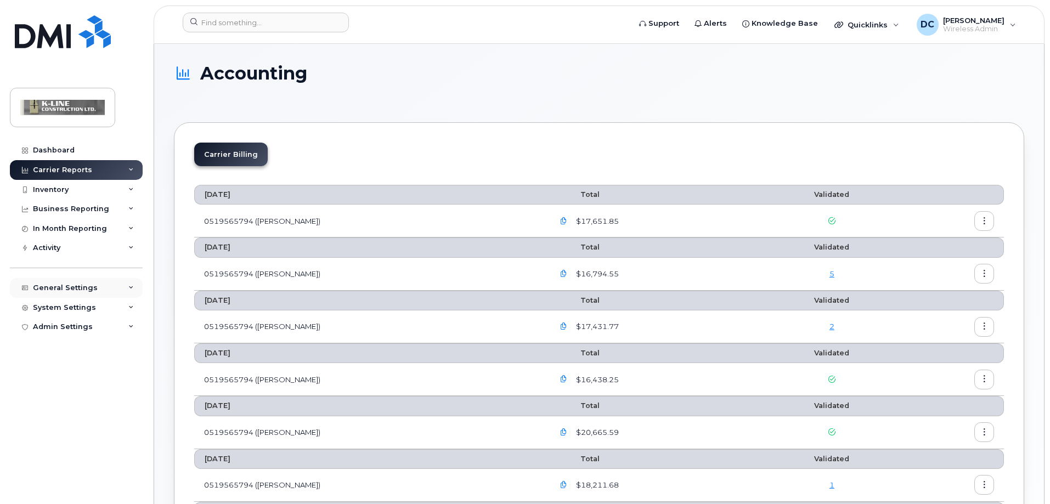
click at [128, 282] on div "General Settings" at bounding box center [76, 288] width 133 height 20
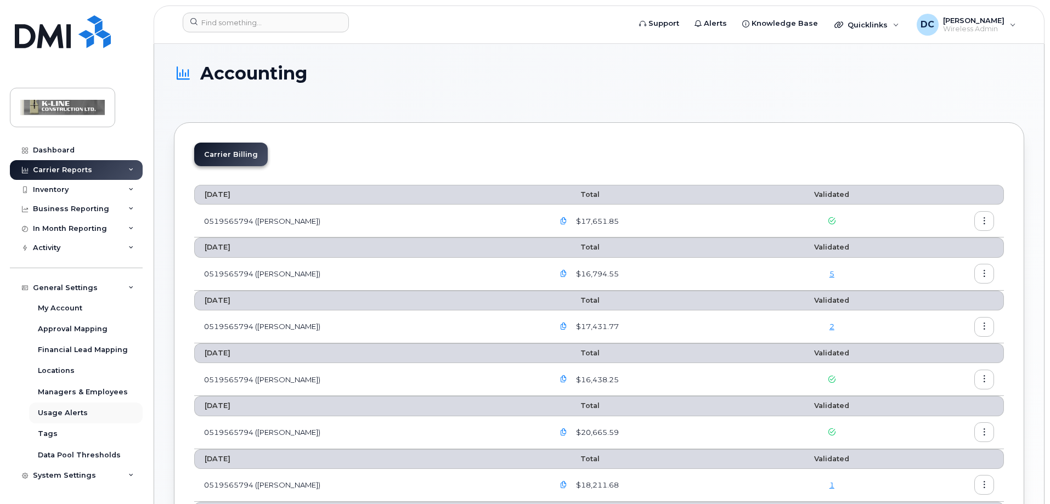
scroll to position [17, 0]
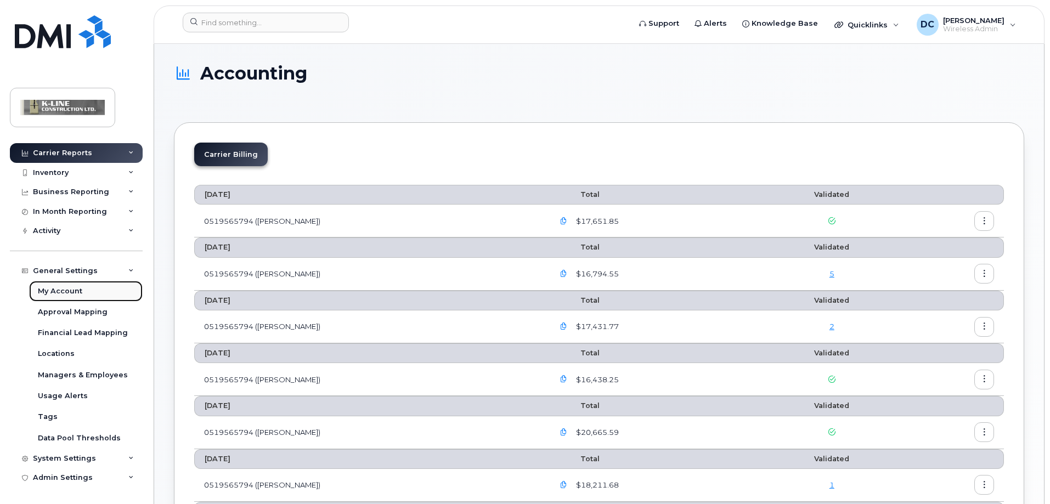
click at [81, 291] on div "My Account" at bounding box center [60, 291] width 44 height 10
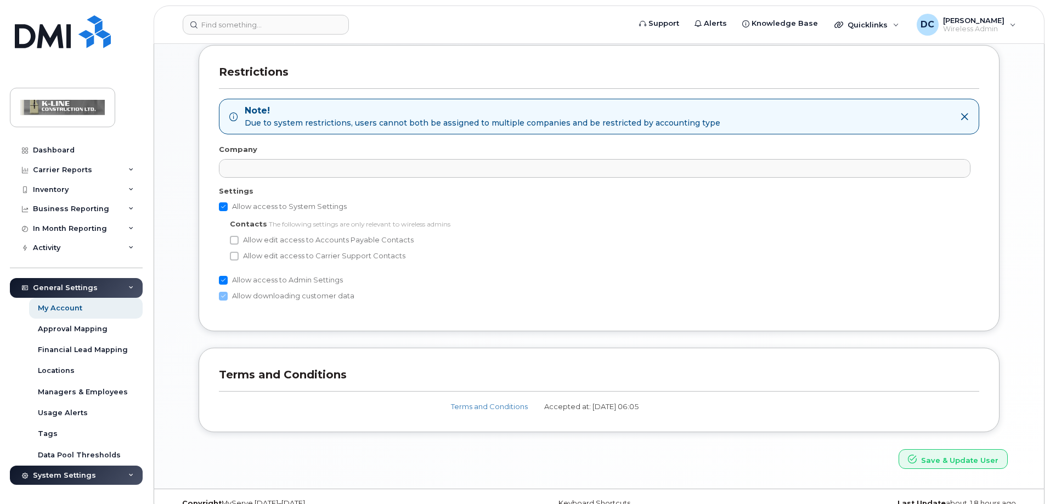
scroll to position [590, 0]
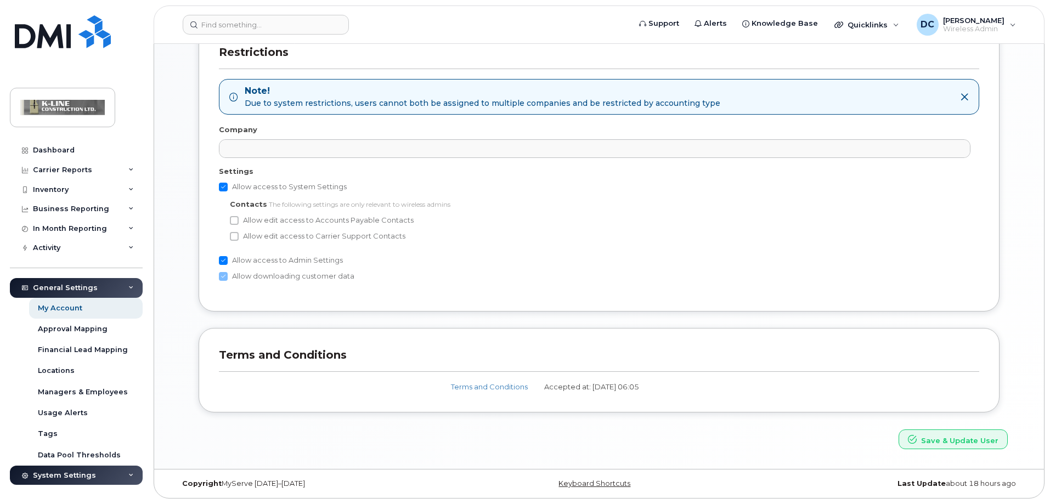
click at [129, 285] on icon at bounding box center [130, 287] width 5 height 5
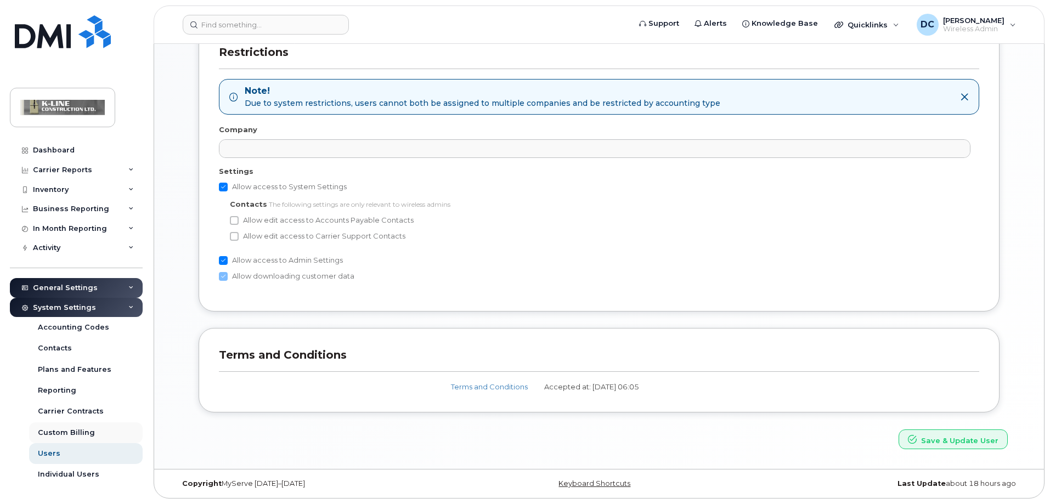
scroll to position [17, 0]
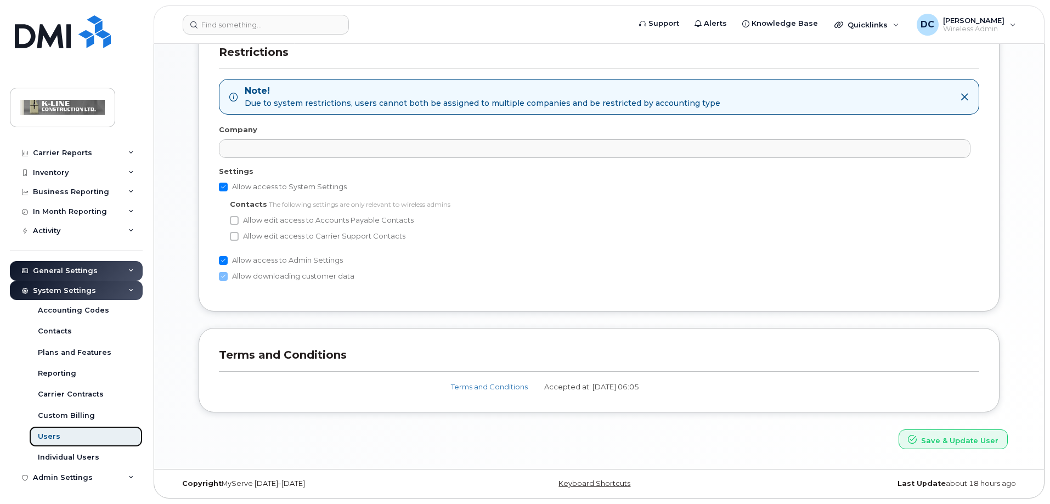
click at [96, 434] on link "Users" at bounding box center [86, 436] width 114 height 21
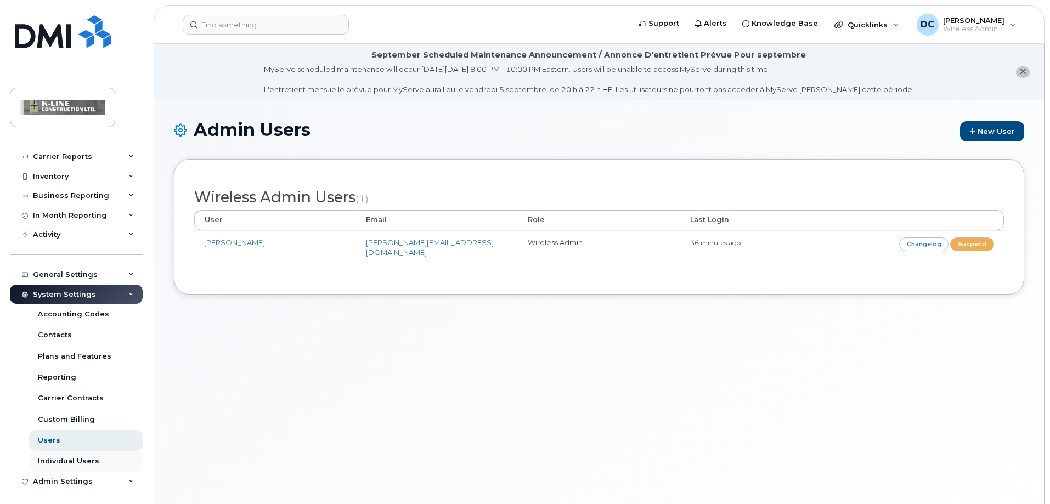
scroll to position [17, 0]
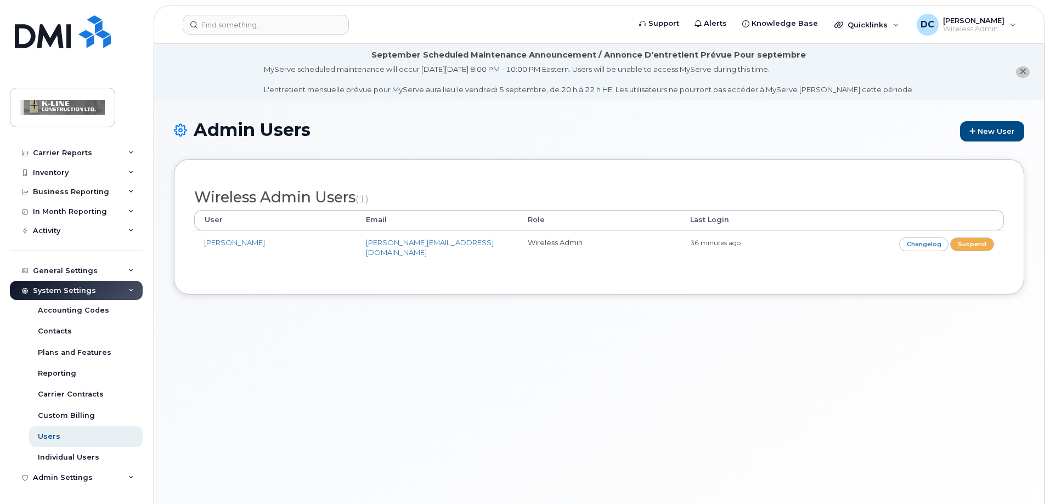
click at [131, 289] on div "System Settings" at bounding box center [76, 291] width 133 height 20
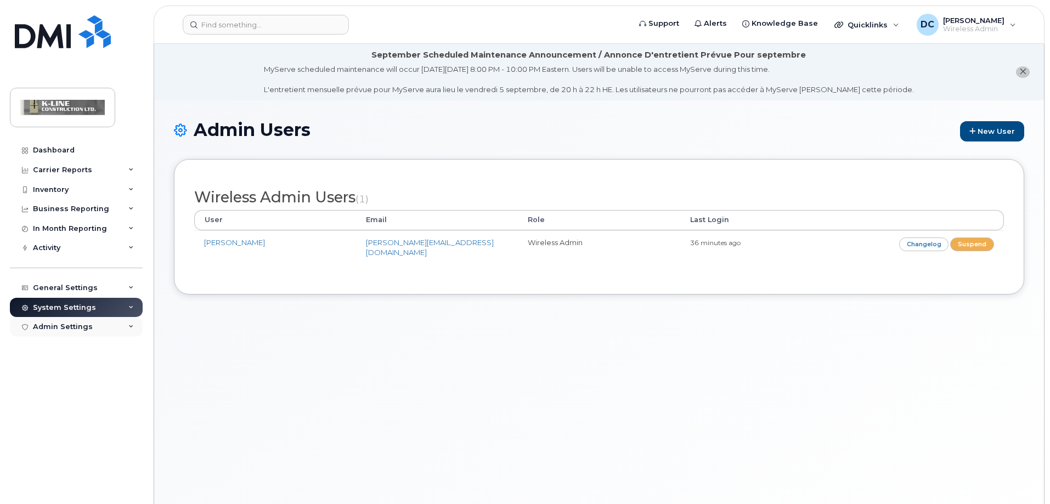
click at [127, 323] on div "Admin Settings" at bounding box center [76, 327] width 133 height 20
click at [114, 342] on link "SSO SAML" at bounding box center [86, 347] width 114 height 21
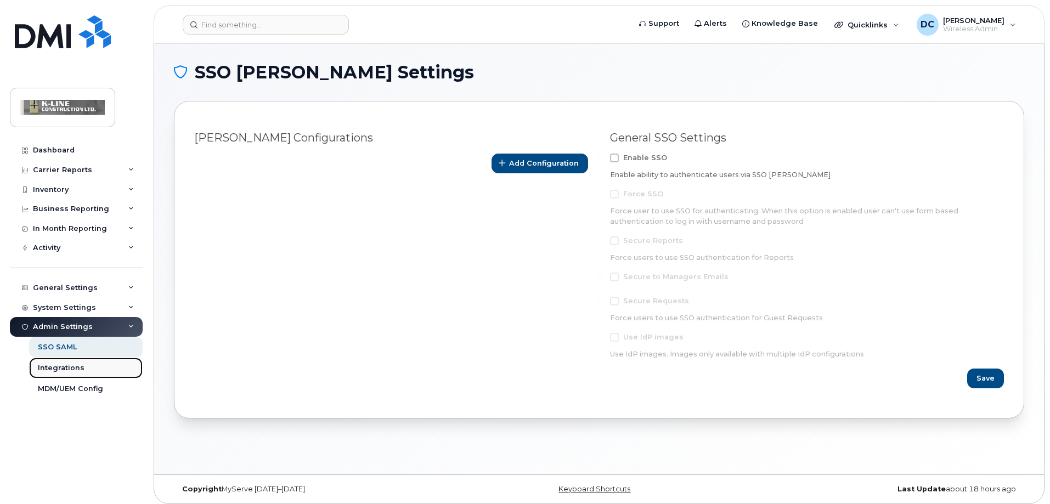
click at [112, 358] on link "Integrations" at bounding box center [86, 368] width 114 height 21
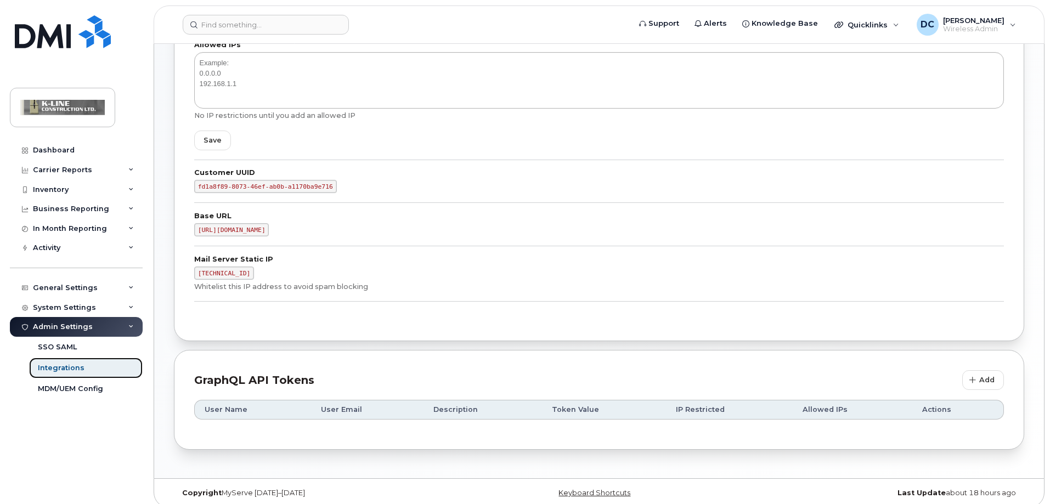
scroll to position [219, 0]
click at [117, 387] on link "MDM/UEM Config" at bounding box center [86, 388] width 114 height 21
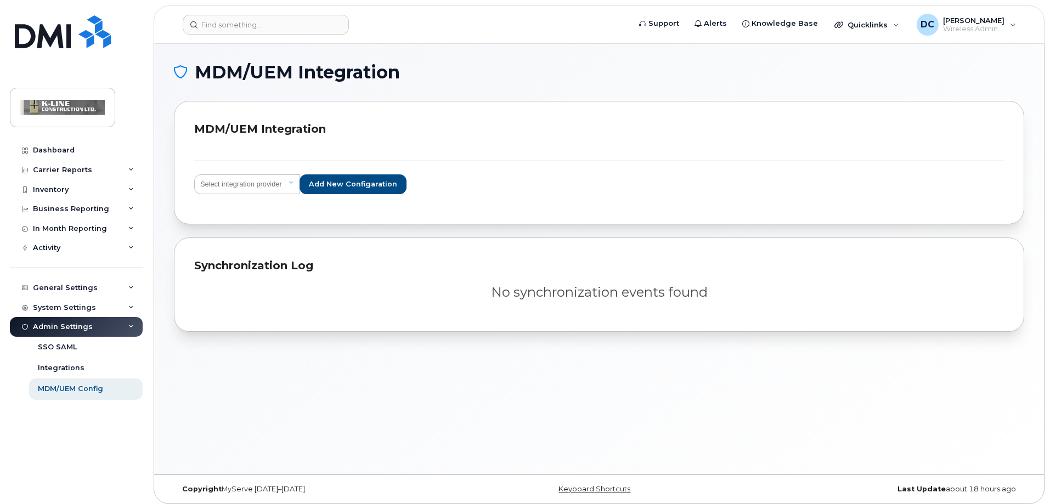
click at [133, 325] on icon at bounding box center [130, 326] width 5 height 5
click at [129, 244] on div "Activity" at bounding box center [76, 248] width 133 height 20
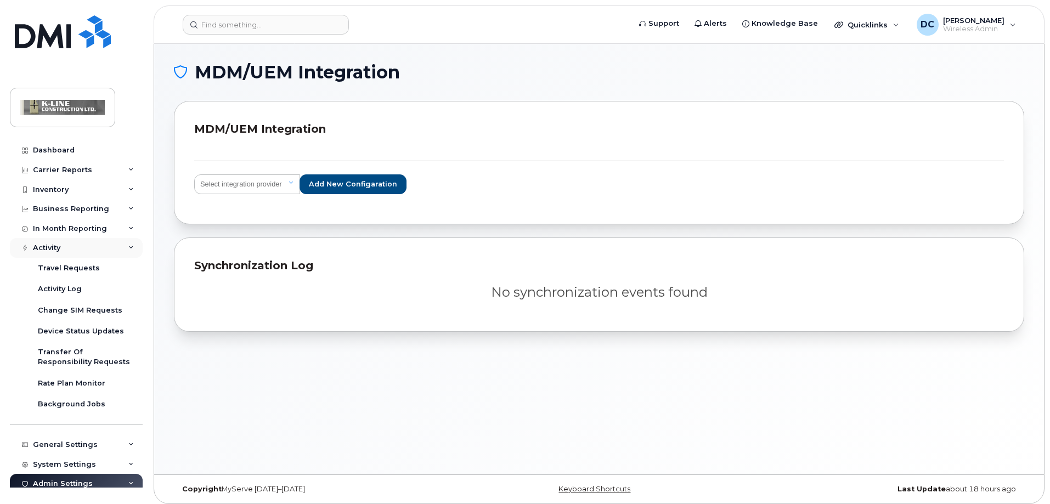
click at [49, 248] on div "Activity" at bounding box center [46, 248] width 27 height 9
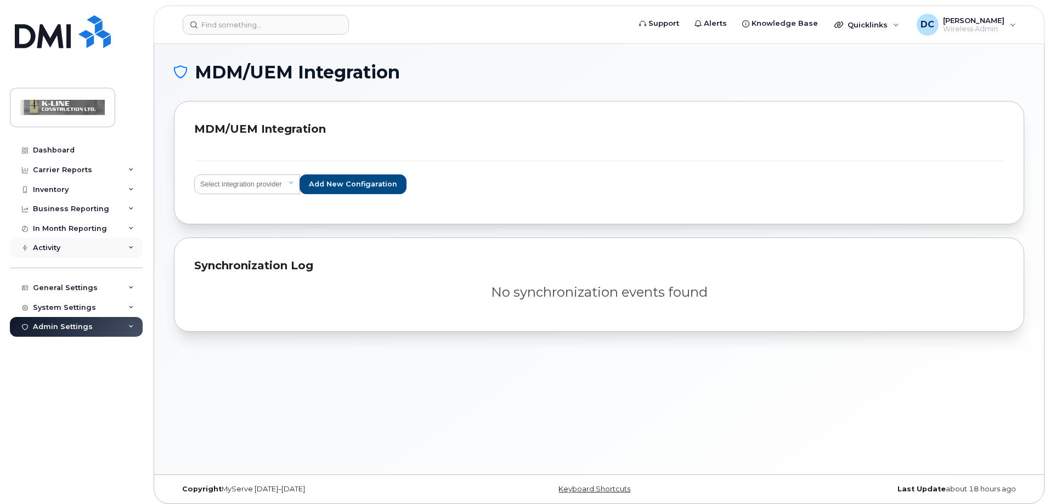
click at [49, 248] on div "Activity" at bounding box center [46, 248] width 27 height 9
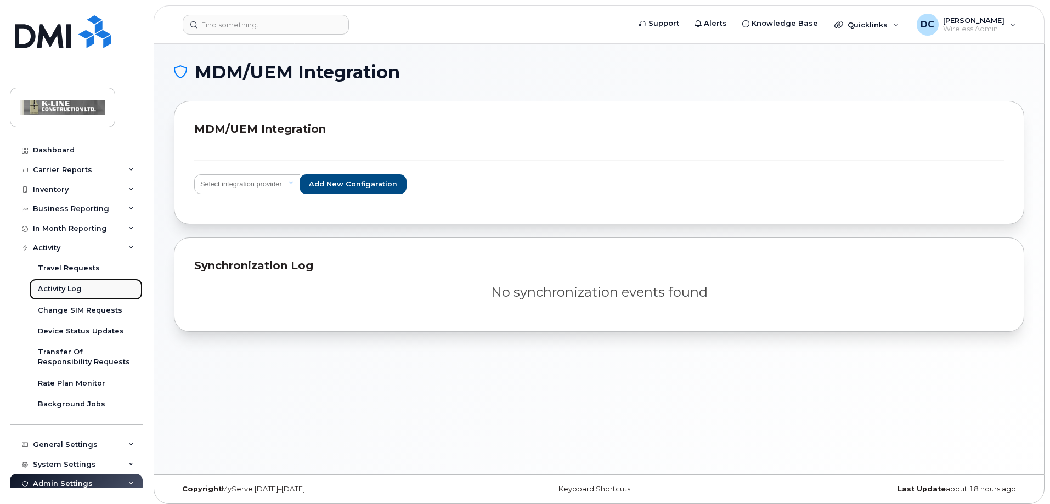
click at [102, 285] on link "Activity Log" at bounding box center [86, 289] width 114 height 21
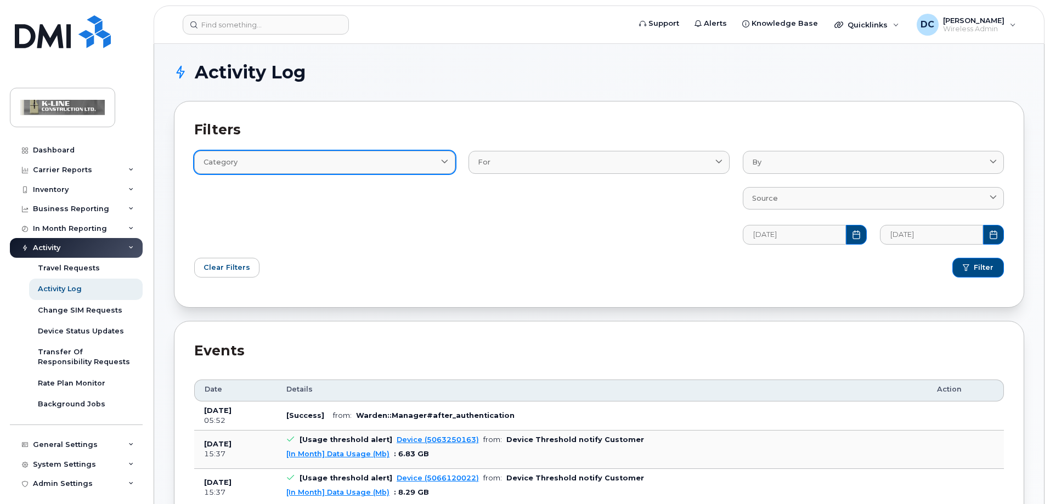
click at [444, 163] on icon at bounding box center [444, 162] width 7 height 7
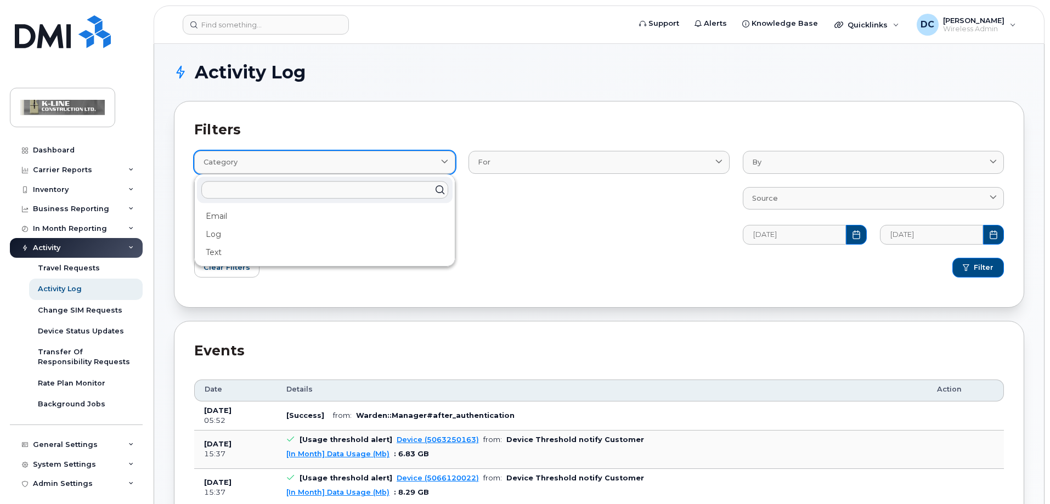
click at [444, 163] on icon at bounding box center [444, 162] width 7 height 7
click at [529, 222] on div "For BillProcessingWorkflow BillingData Device User" at bounding box center [599, 191] width 274 height 120
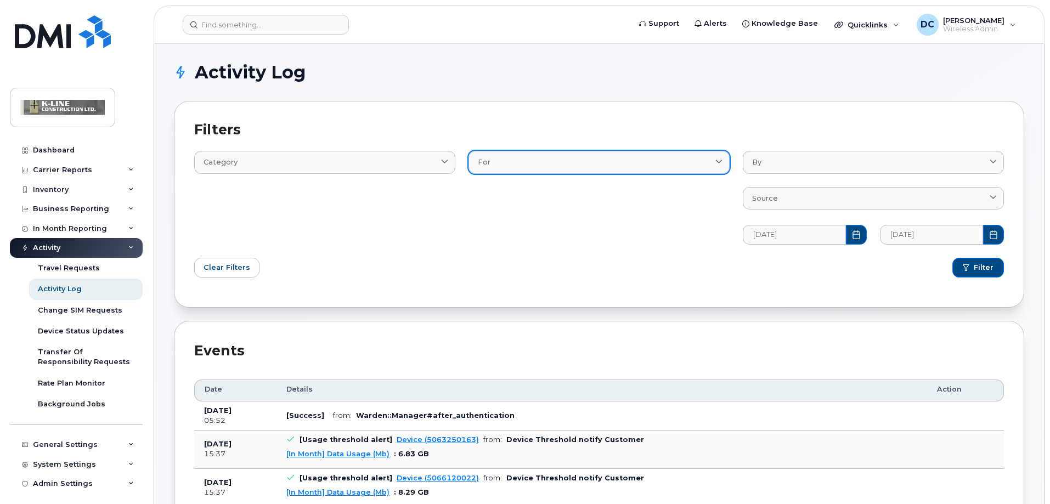
click at [719, 162] on icon at bounding box center [718, 162] width 7 height 7
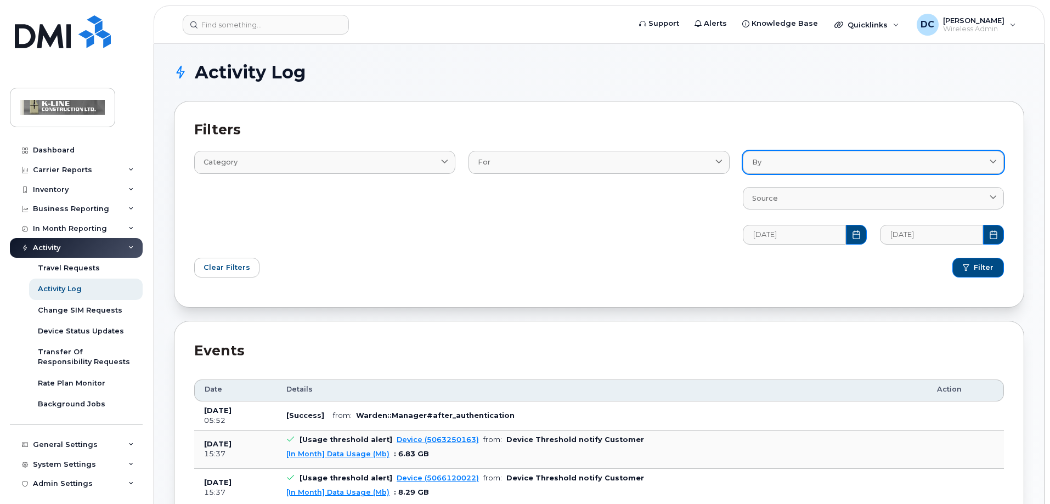
click at [803, 168] on link "By" at bounding box center [873, 162] width 261 height 22
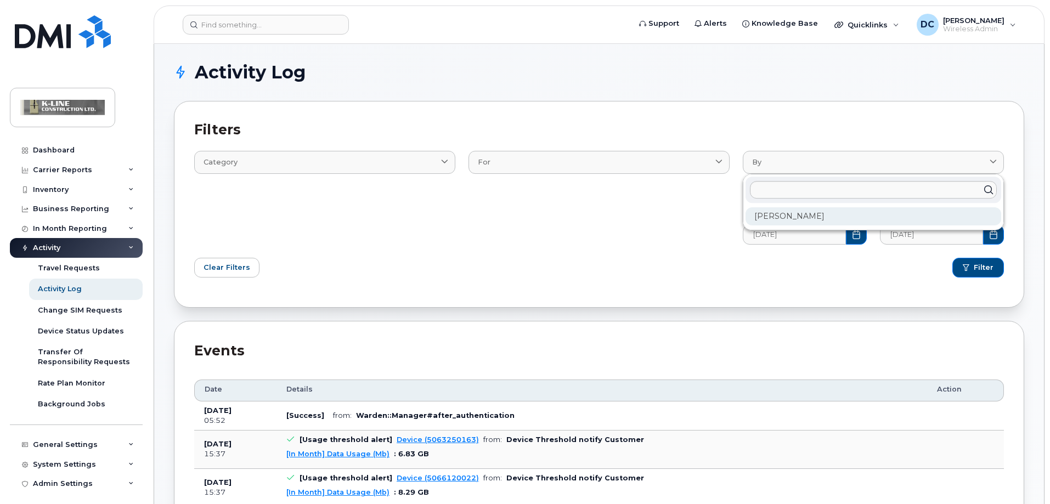
click at [800, 216] on div "[PERSON_NAME]" at bounding box center [873, 216] width 256 height 18
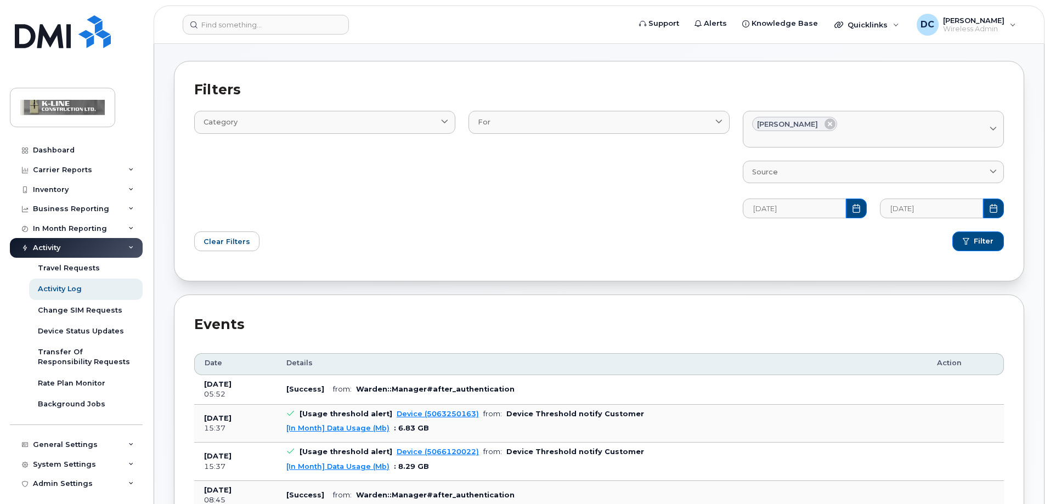
scroll to position [55, 0]
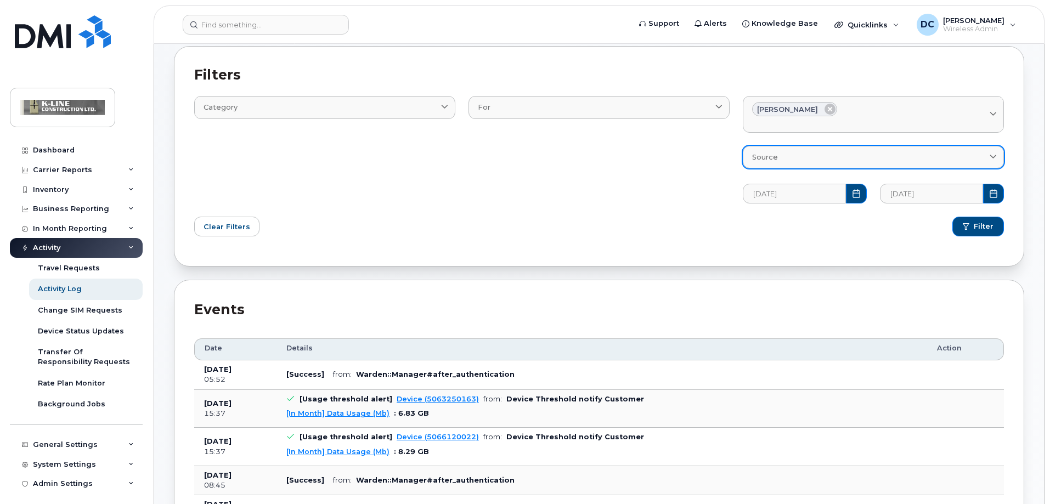
click at [805, 160] on div "Source" at bounding box center [873, 157] width 242 height 10
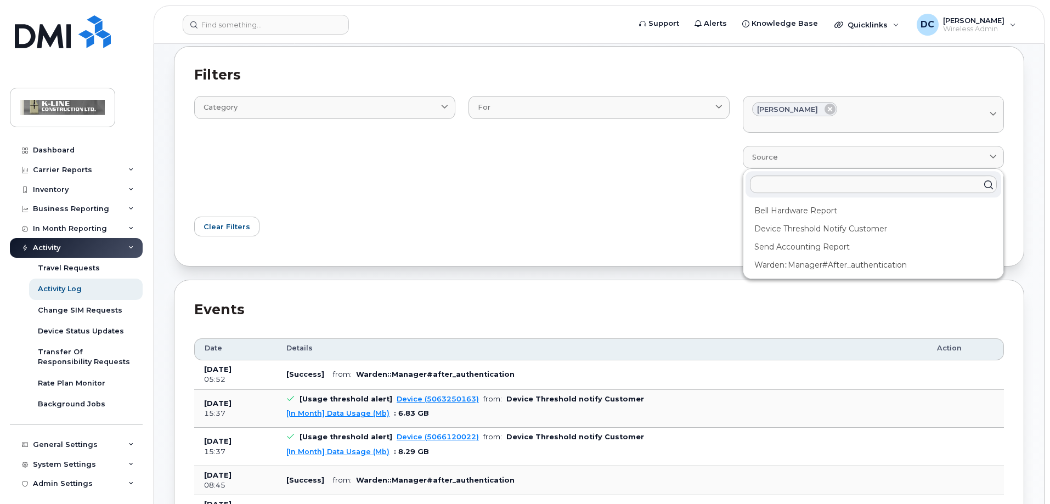
drag, startPoint x: 633, startPoint y: 186, endPoint x: 640, endPoint y: 184, distance: 7.5
click at [632, 186] on div "For BillProcessingWorkflow BillingData Device User" at bounding box center [599, 143] width 274 height 134
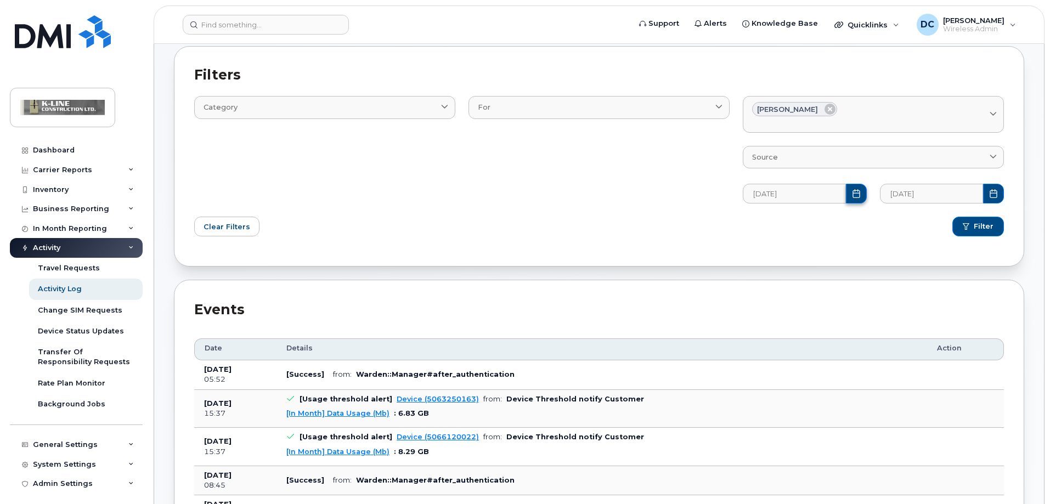
click at [854, 194] on icon "Choose Date" at bounding box center [856, 193] width 9 height 9
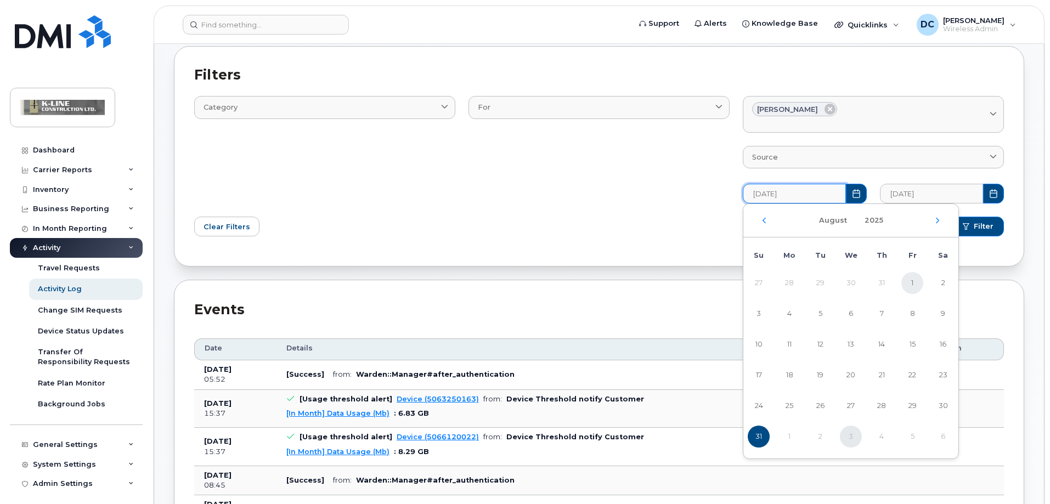
click at [915, 283] on span "1" at bounding box center [912, 283] width 22 height 22
type input "08/01/2025"
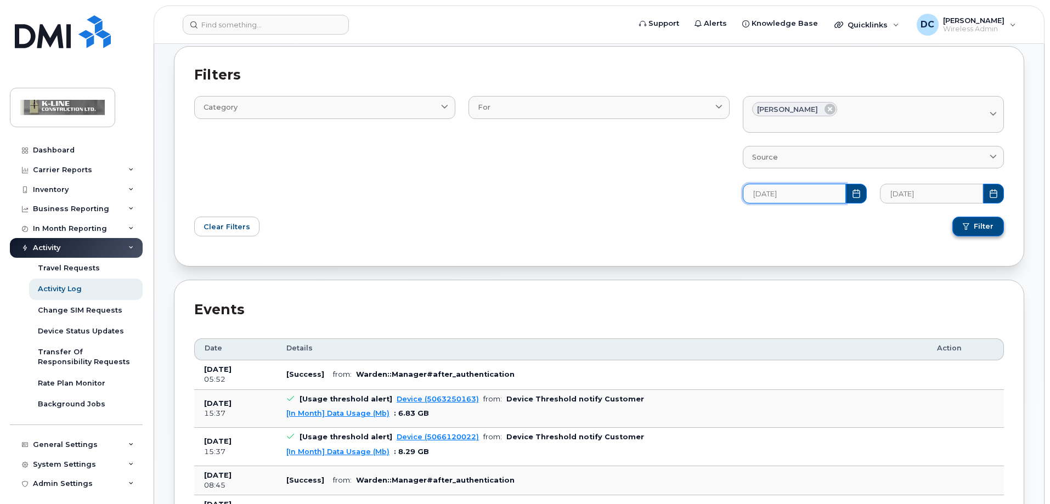
click at [991, 224] on span "Filter" at bounding box center [984, 227] width 20 height 10
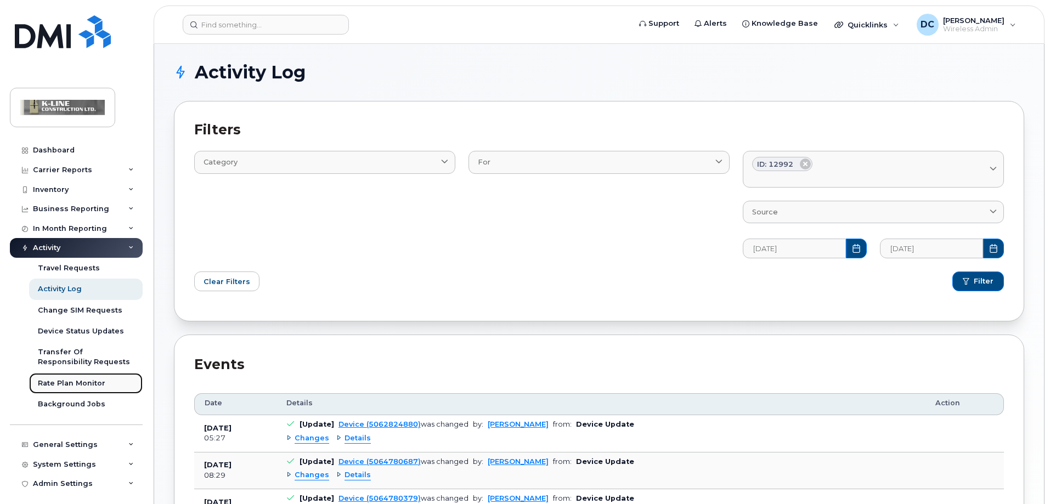
click at [101, 379] on div "Rate Plan Monitor" at bounding box center [71, 383] width 67 height 10
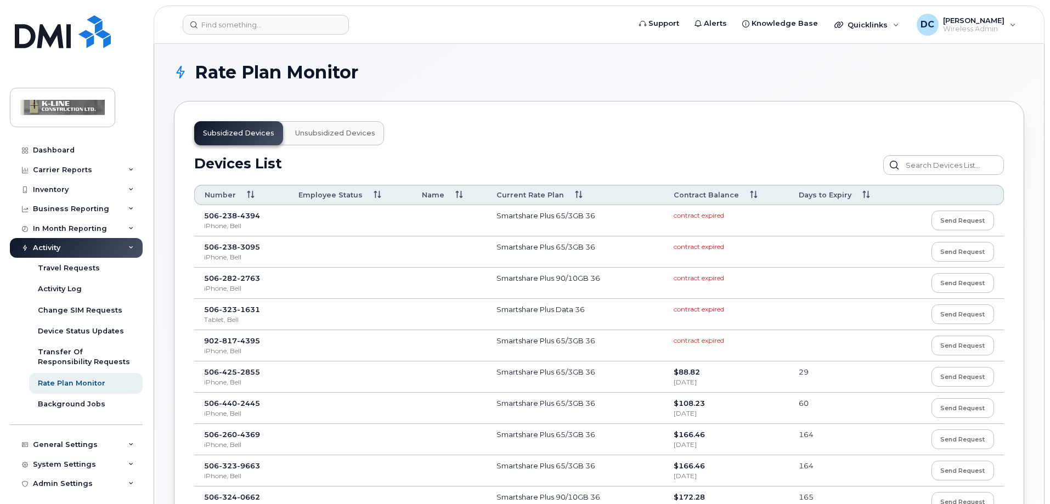
click at [129, 246] on icon at bounding box center [130, 247] width 5 height 5
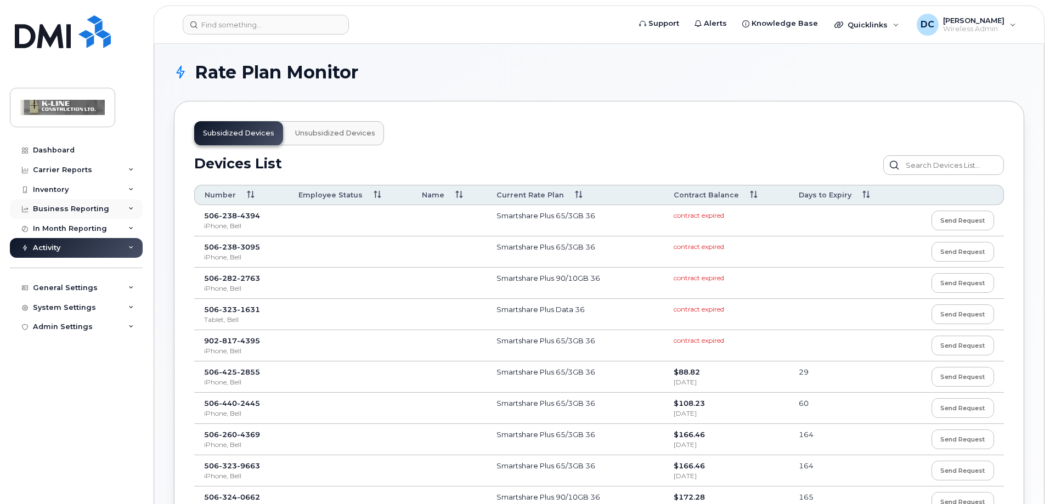
click at [129, 206] on icon at bounding box center [130, 208] width 5 height 5
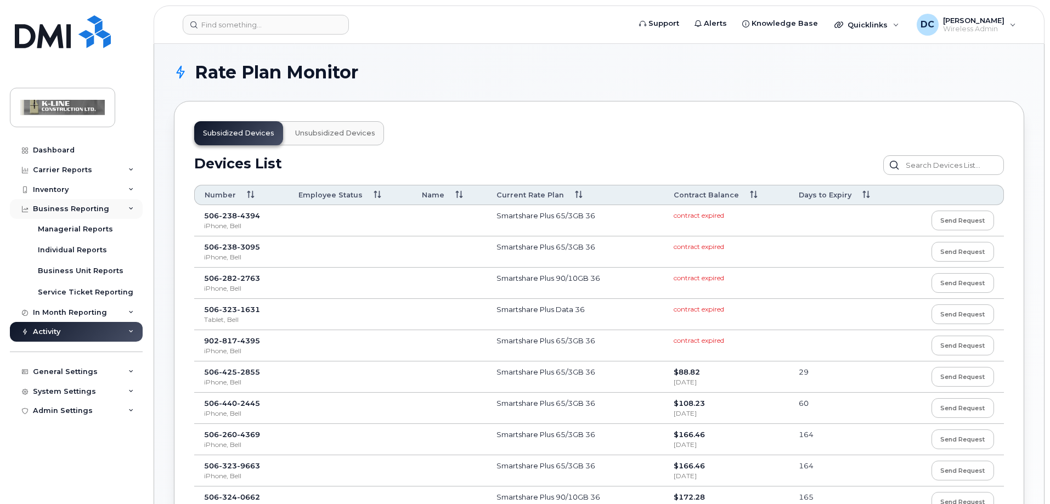
click at [129, 206] on icon at bounding box center [130, 208] width 5 height 5
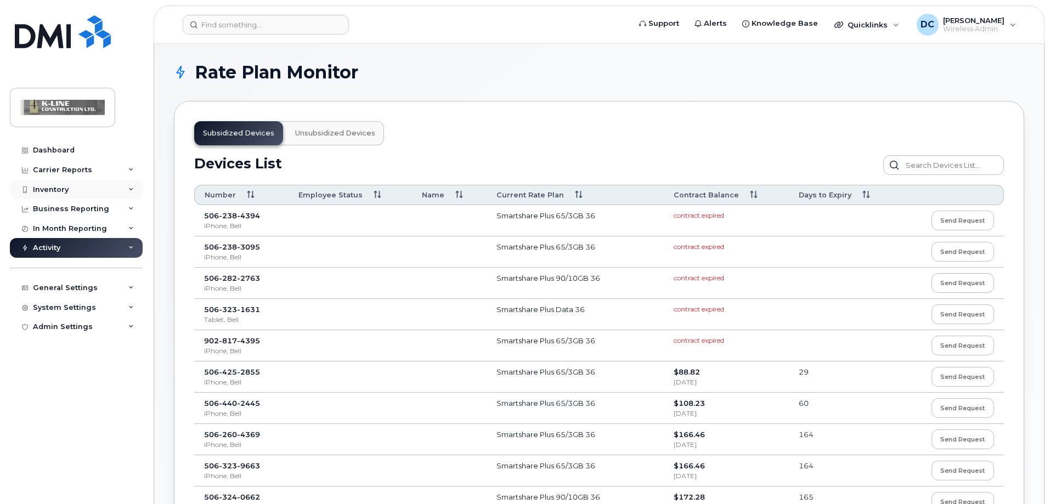
click at [129, 182] on div "Inventory" at bounding box center [76, 190] width 133 height 20
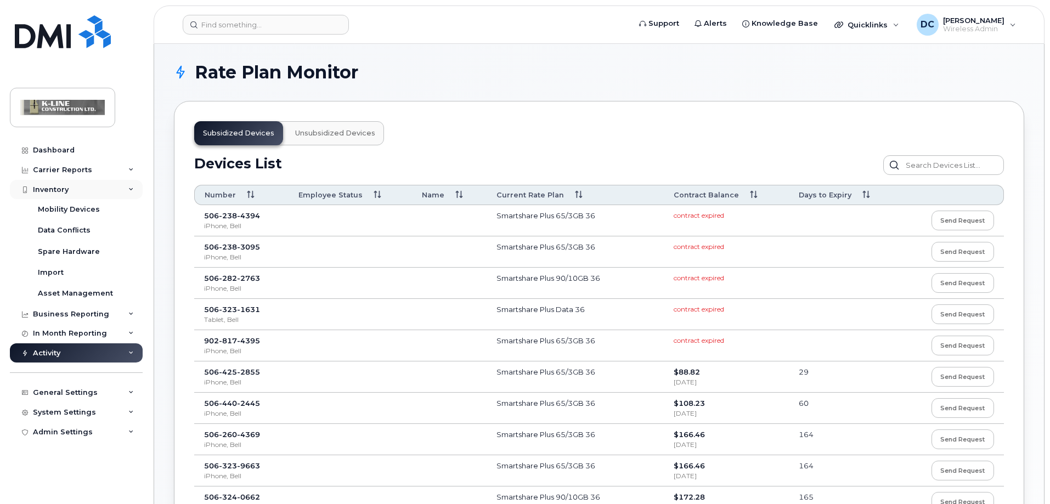
click at [129, 182] on div "Inventory" at bounding box center [76, 190] width 133 height 20
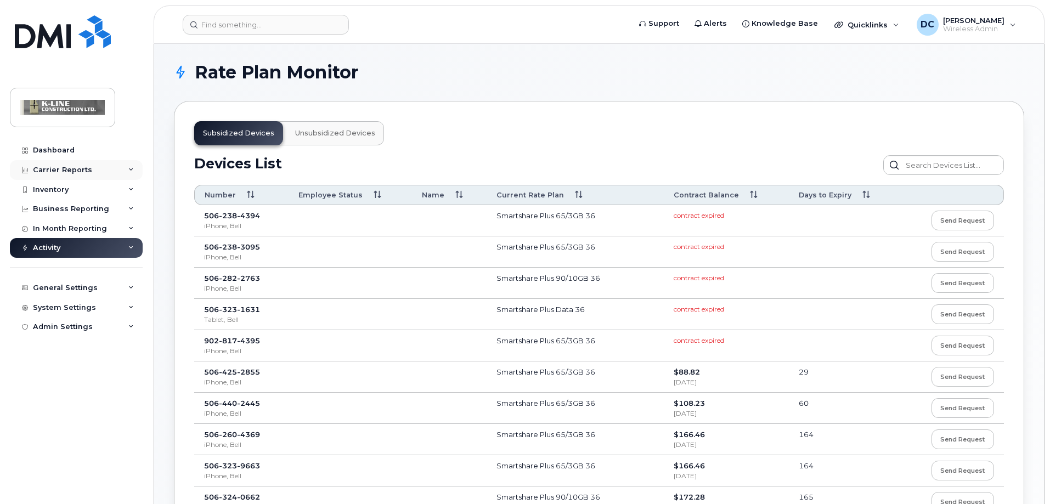
click at [131, 167] on icon at bounding box center [130, 169] width 5 height 5
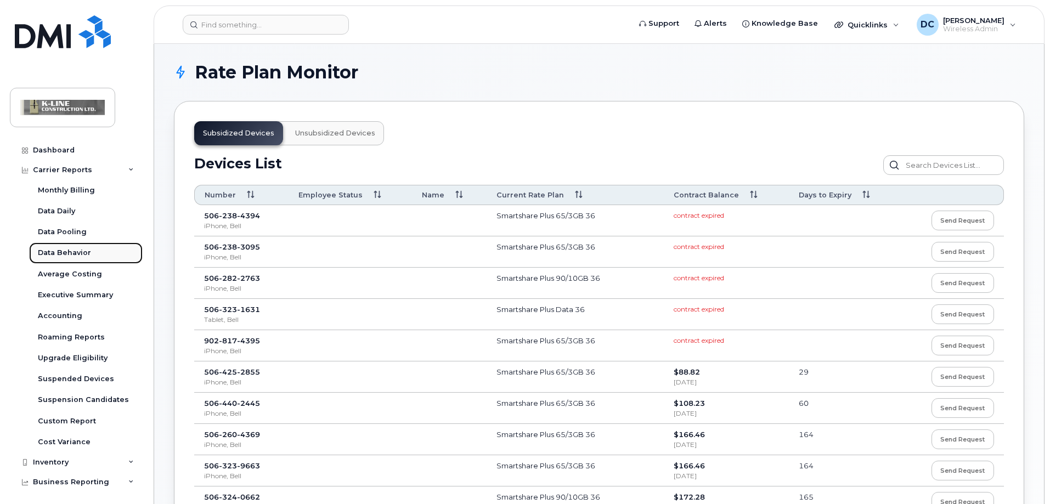
click at [84, 253] on div "Data Behavior" at bounding box center [64, 253] width 53 height 10
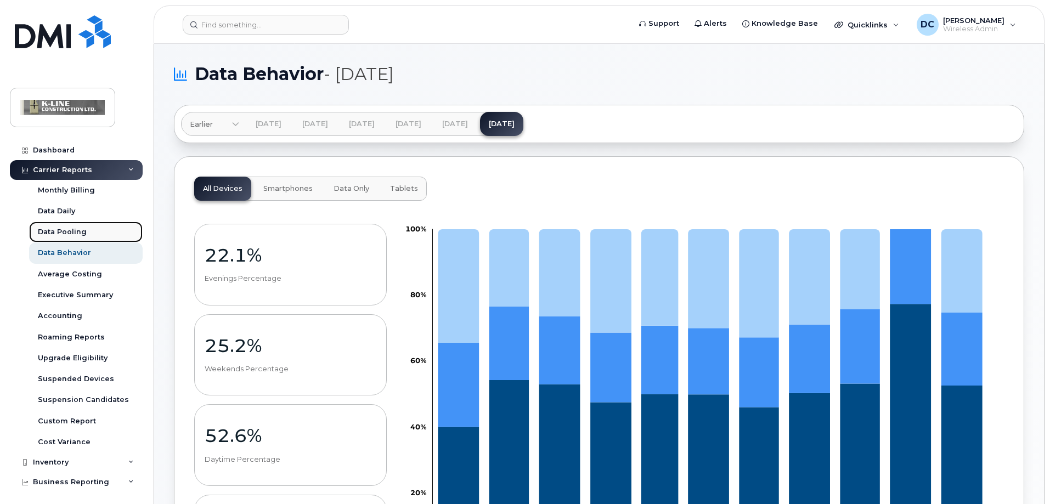
click at [80, 229] on div "Data Pooling" at bounding box center [62, 232] width 49 height 10
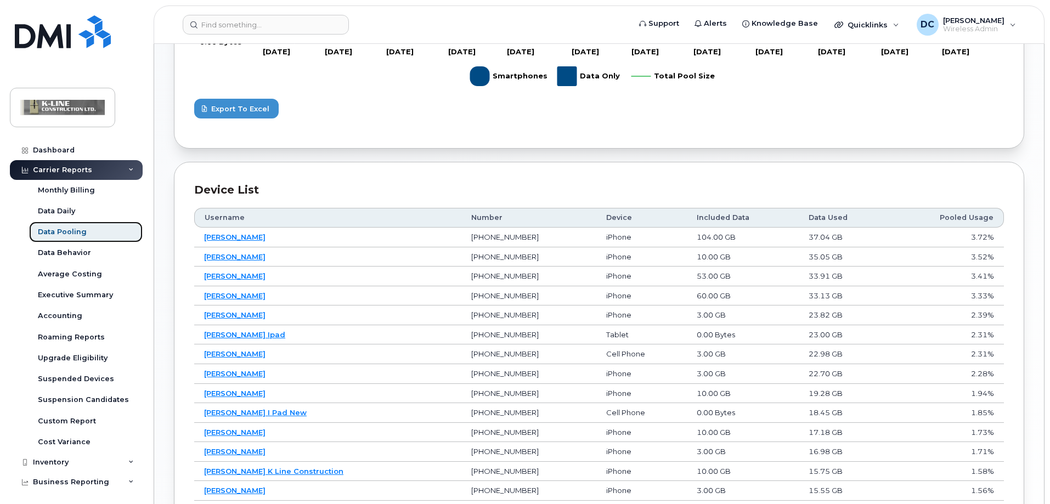
scroll to position [494, 0]
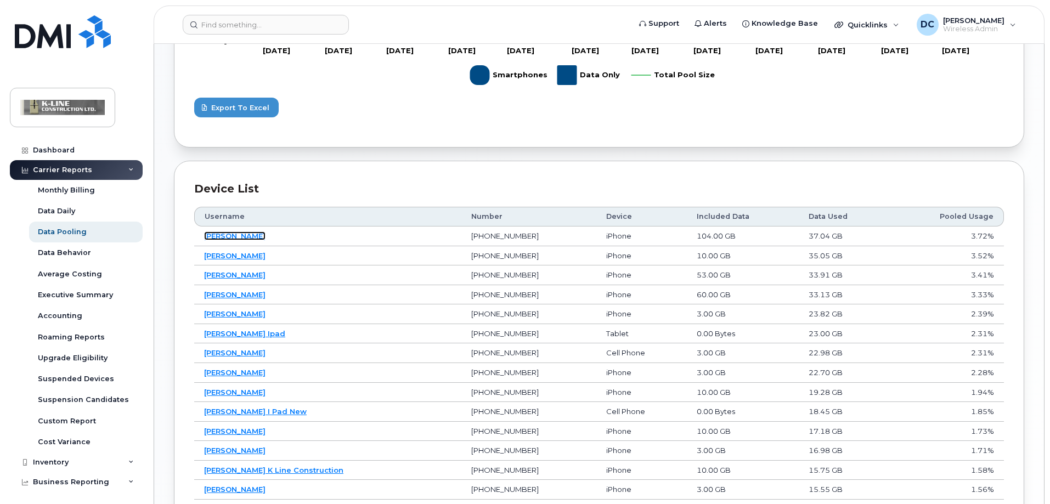
click at [219, 236] on link "[PERSON_NAME]" at bounding box center [234, 235] width 61 height 9
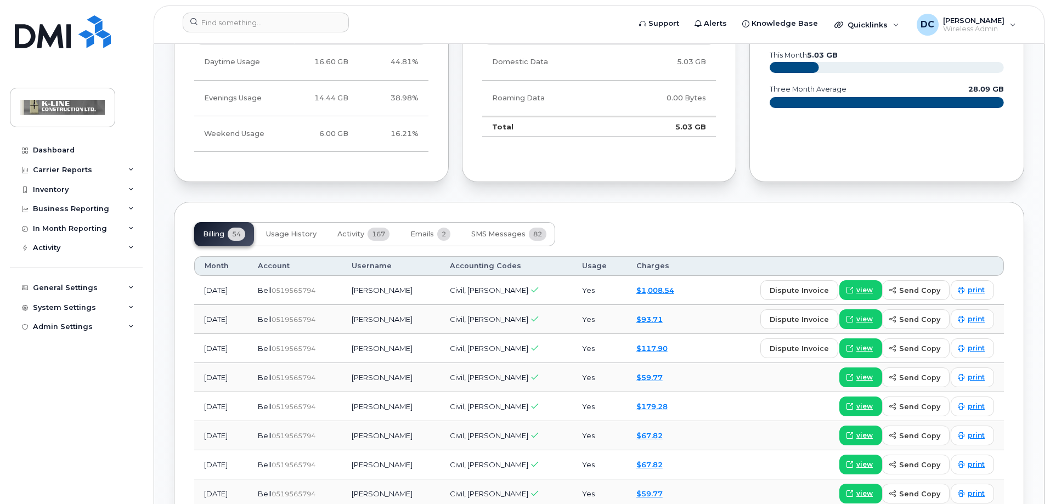
scroll to position [713, 0]
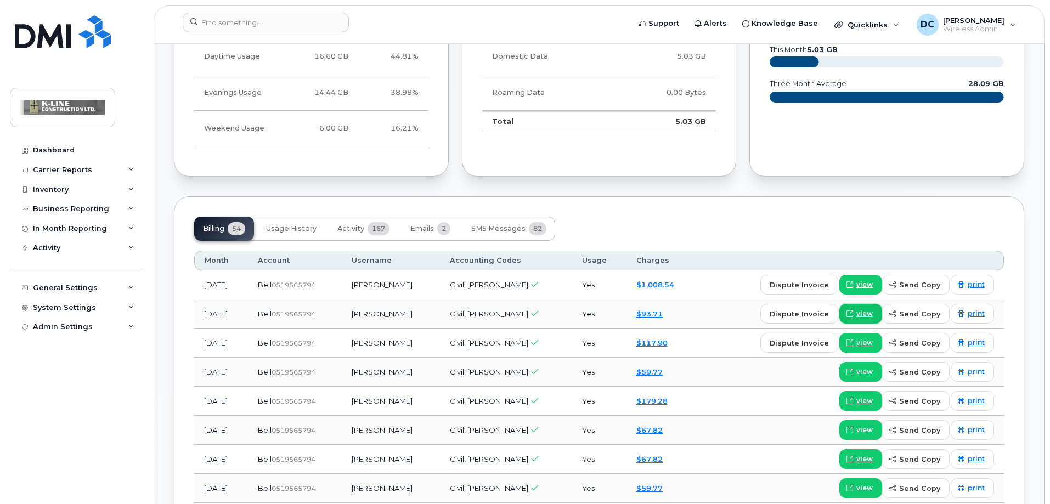
click at [870, 309] on span "view" at bounding box center [864, 314] width 16 height 10
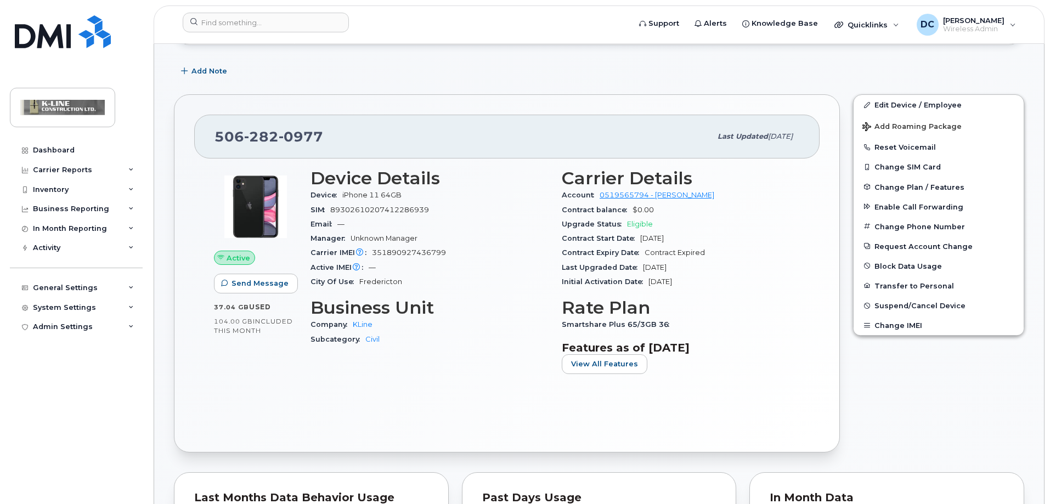
scroll to position [165, 0]
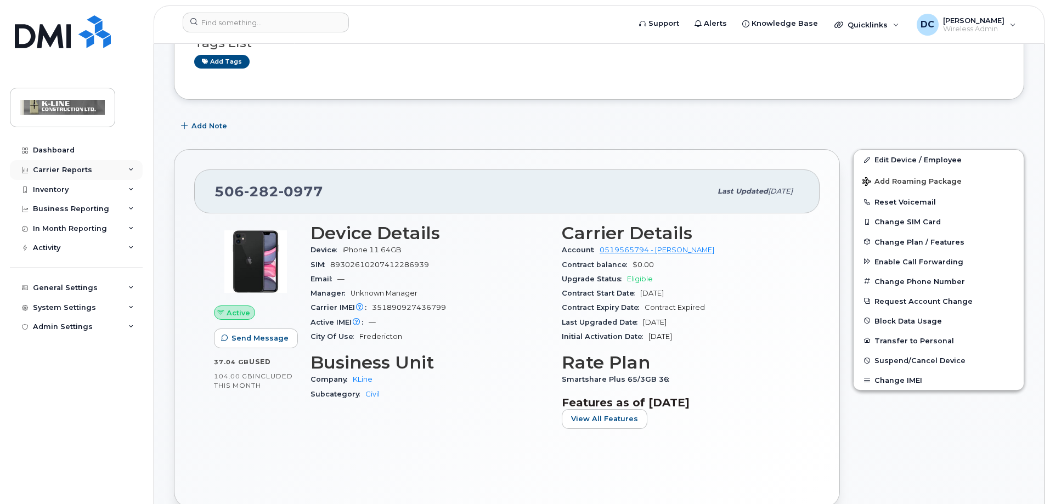
click at [128, 169] on icon at bounding box center [130, 169] width 5 height 5
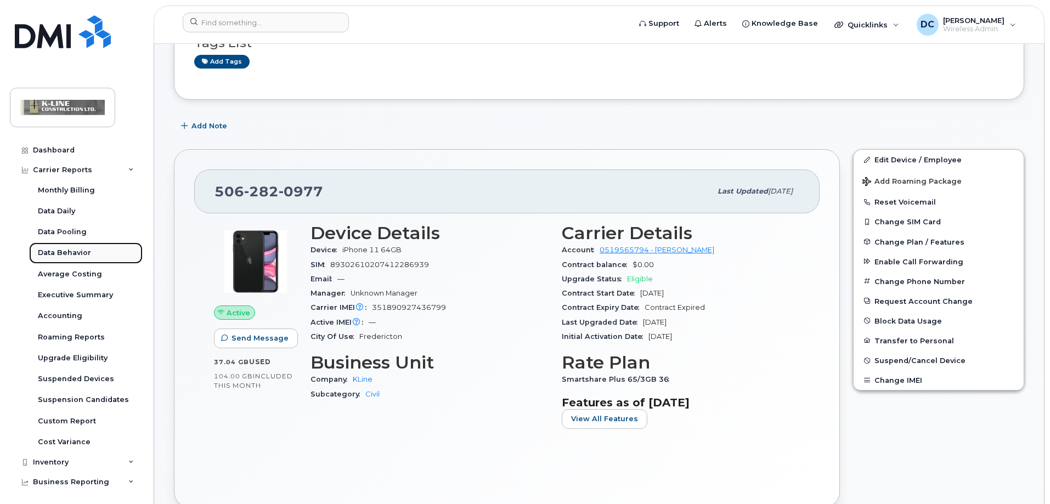
click at [86, 248] on div "Data Behavior" at bounding box center [64, 253] width 53 height 10
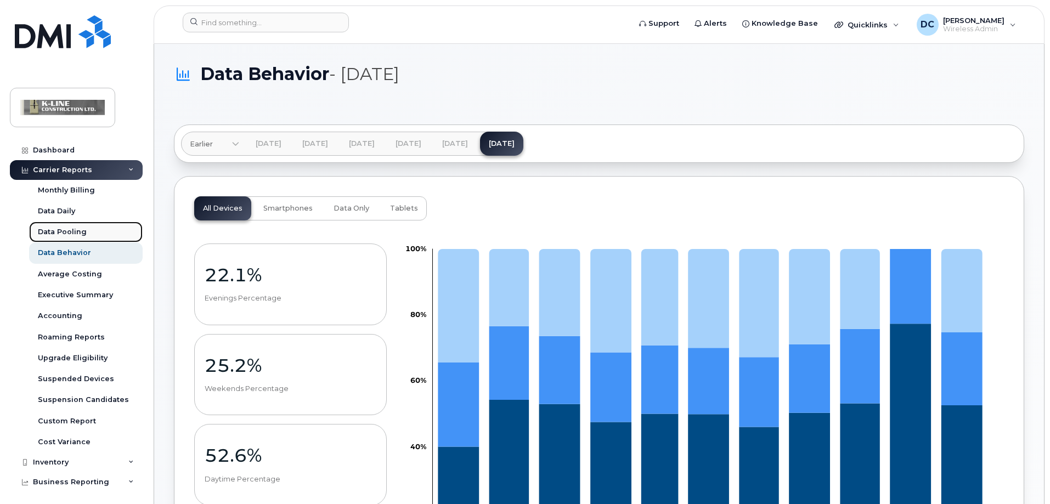
click at [87, 230] on link "Data Pooling" at bounding box center [86, 232] width 114 height 21
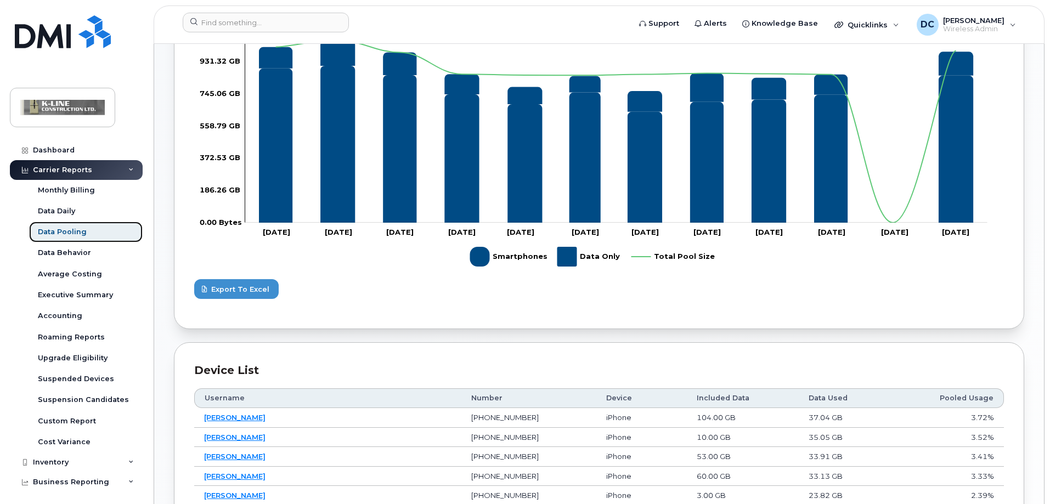
scroll to position [384, 0]
